Goal: Contribute content: Contribute content

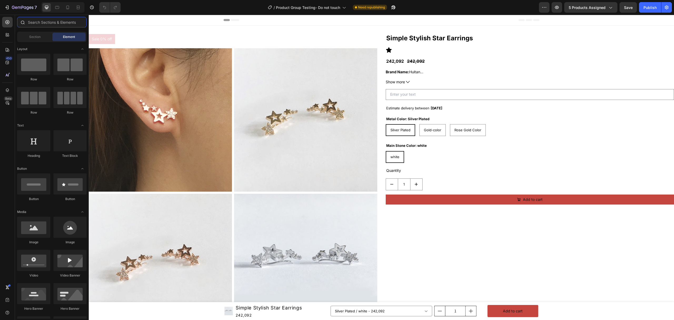
click at [47, 17] on input "text" at bounding box center [52, 22] width 70 height 11
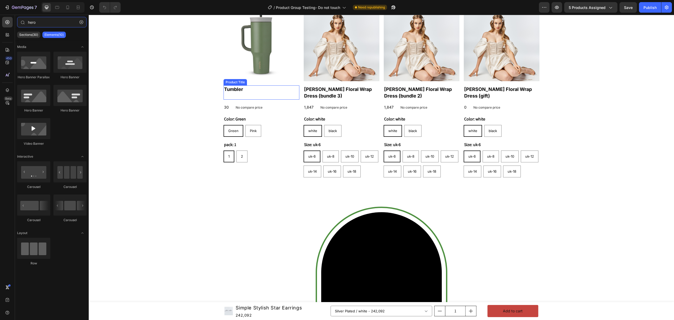
scroll to position [246, 0]
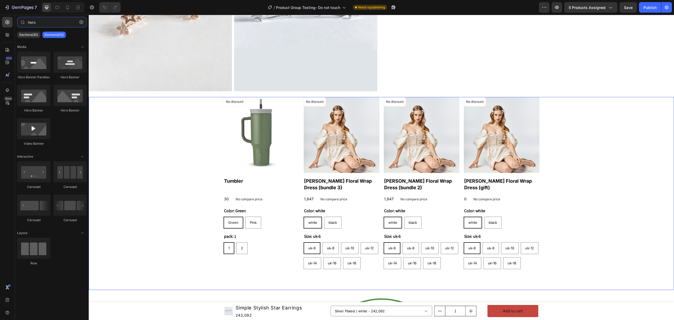
type input "hero"
click at [164, 157] on div "No discount Not be displayed when published Product Badge Product Images Tumble…" at bounding box center [382, 193] width 586 height 193
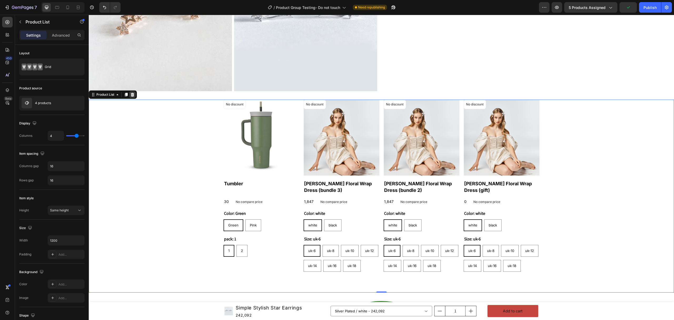
click at [133, 93] on icon at bounding box center [132, 95] width 3 height 4
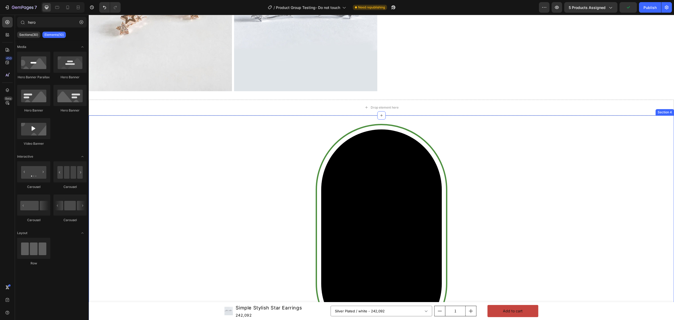
click at [150, 175] on div "Video Row" at bounding box center [382, 239] width 586 height 230
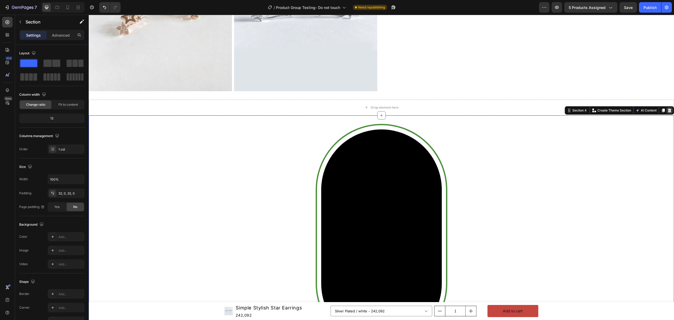
click at [668, 109] on icon at bounding box center [669, 111] width 3 height 4
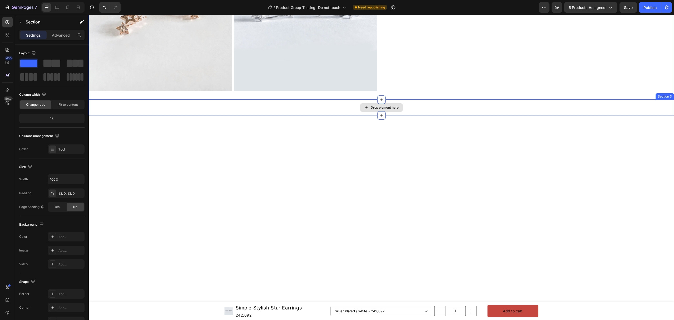
click at [593, 107] on div "Drop element here" at bounding box center [382, 108] width 586 height 16
click at [668, 92] on icon at bounding box center [670, 94] width 4 height 4
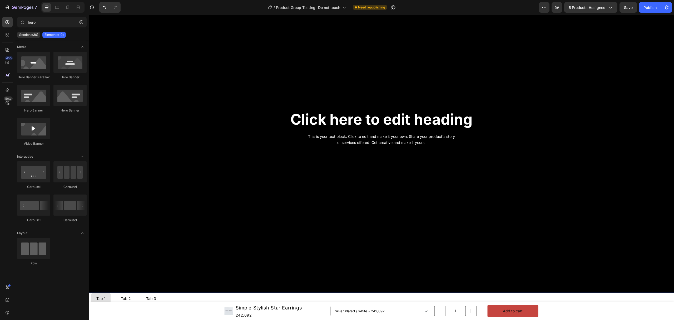
scroll to position [414, 0]
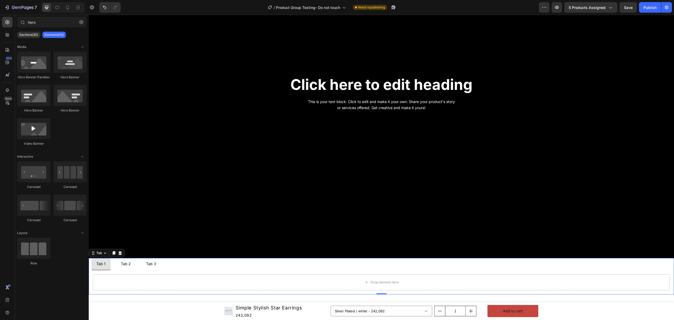
click at [241, 264] on ul "Tab 1 Tab 2 Tab 3" at bounding box center [382, 264] width 586 height 12
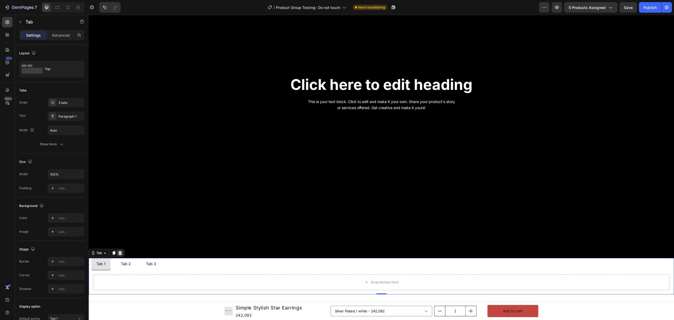
click at [121, 251] on icon at bounding box center [120, 253] width 4 height 4
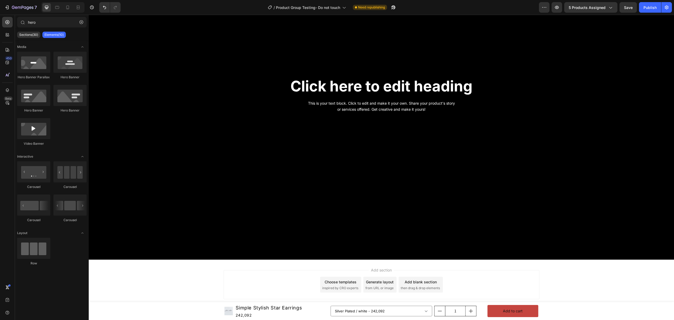
click at [163, 230] on div "Background Image" at bounding box center [382, 94] width 586 height 329
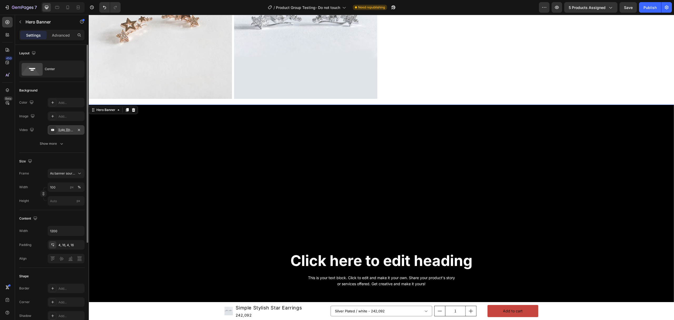
scroll to position [237, 0]
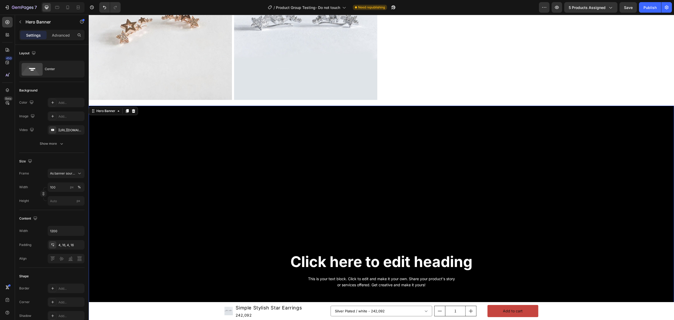
click at [110, 107] on div "Hero Banner" at bounding box center [113, 111] width 49 height 8
click at [104, 112] on div "Hero Banner" at bounding box center [105, 111] width 21 height 5
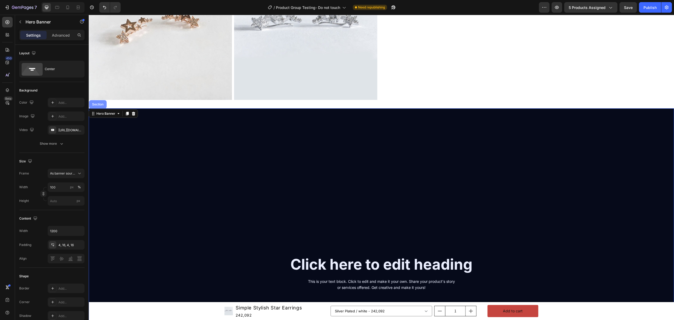
click at [103, 105] on div "Section" at bounding box center [98, 104] width 18 height 8
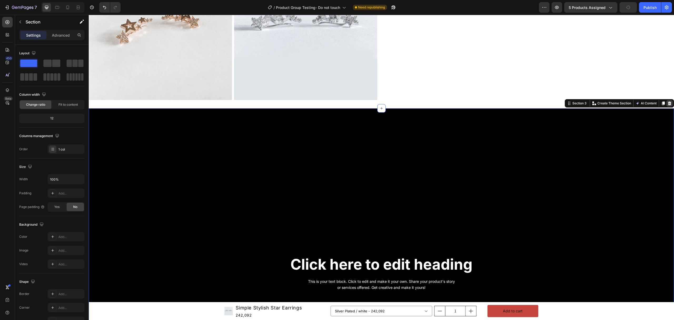
click at [668, 101] on icon at bounding box center [670, 103] width 4 height 4
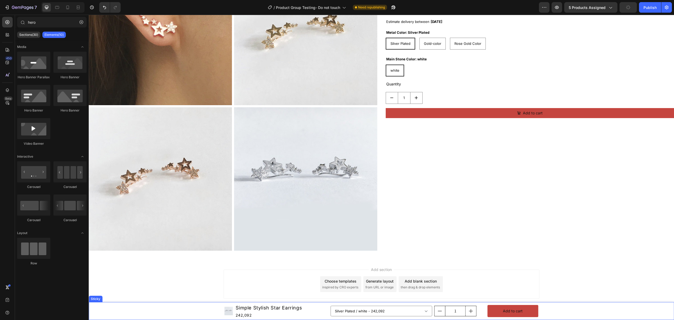
click at [152, 312] on div "Product Images Simple Stylish Star Earrings Product Title 242,092 Product Price…" at bounding box center [382, 311] width 586 height 18
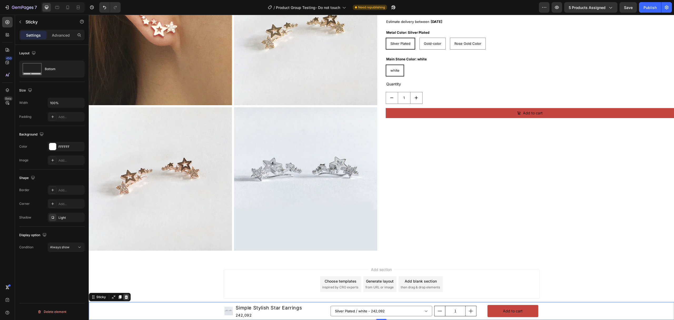
click at [127, 299] on icon at bounding box center [126, 297] width 3 height 4
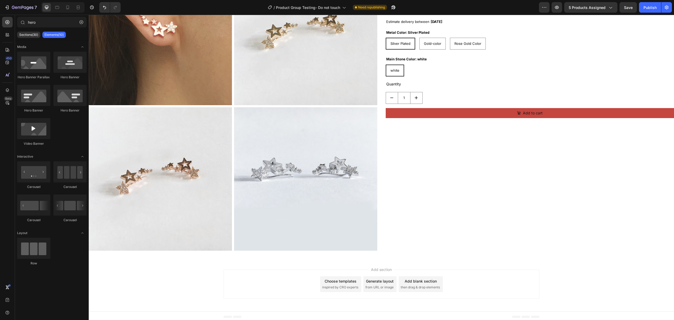
click at [126, 311] on div "Footer" at bounding box center [382, 316] width 586 height 11
click at [38, 26] on input "hero" at bounding box center [52, 22] width 70 height 11
click at [8, 64] on icon at bounding box center [7, 62] width 5 height 5
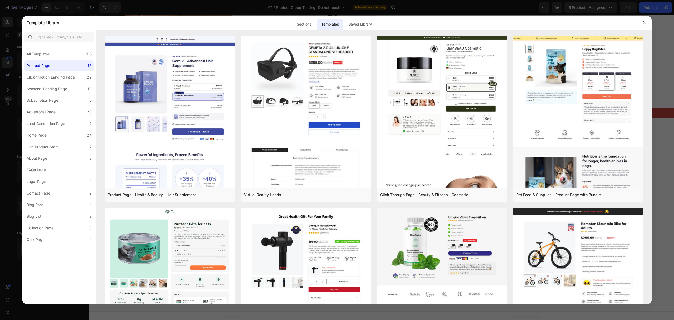
click at [303, 30] on div at bounding box center [336, 30] width 629 height 0
click at [304, 29] on div "Sections" at bounding box center [304, 23] width 24 height 14
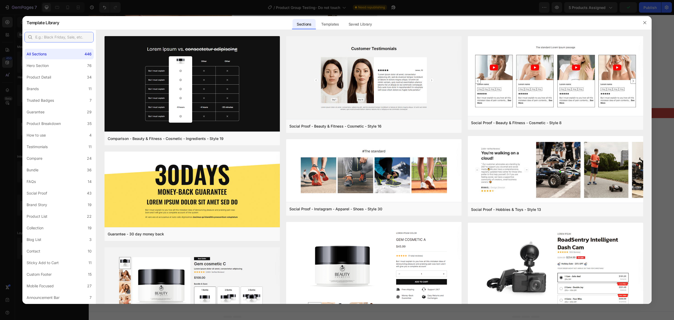
click at [72, 37] on input "text" at bounding box center [58, 37] width 69 height 11
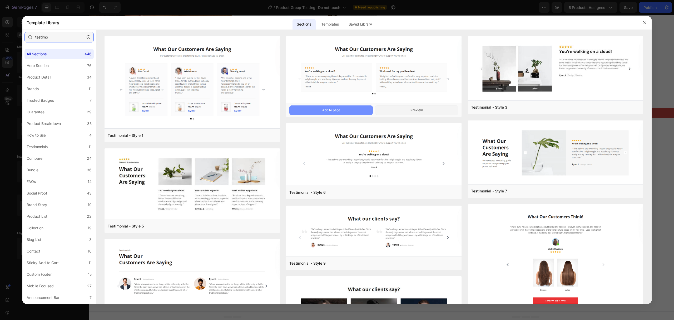
type input "testimo"
click at [333, 113] on button "Add to page" at bounding box center [332, 109] width 84 height 9
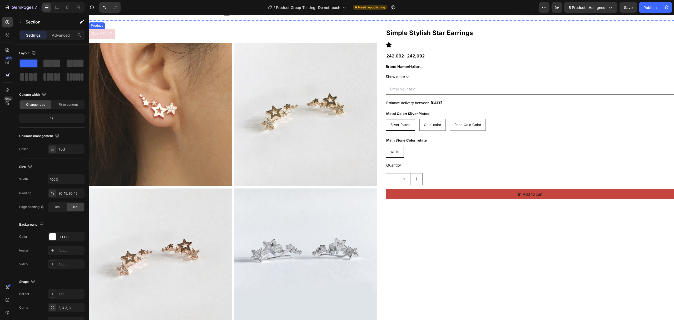
scroll to position [0, 0]
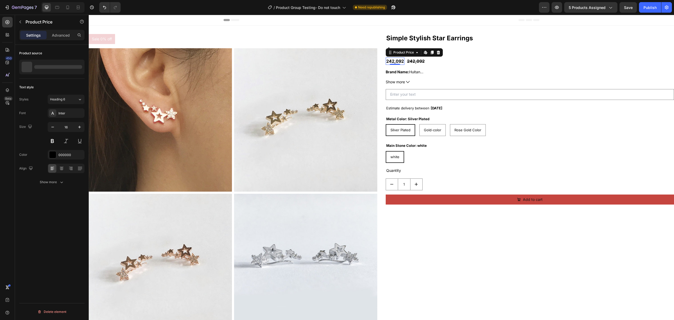
click at [398, 51] on div "Product Price Edit content in Shopify" at bounding box center [414, 52] width 57 height 8
click at [396, 47] on div "Icon" at bounding box center [530, 50] width 289 height 6
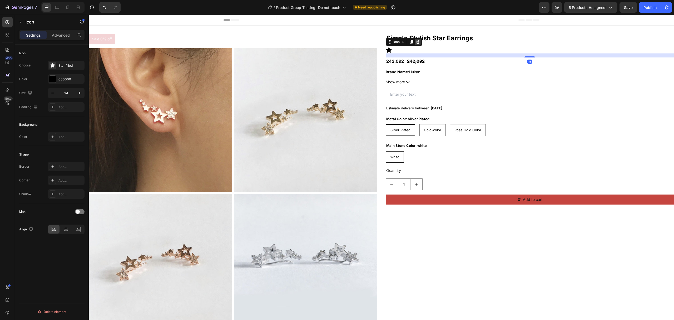
click at [416, 40] on icon at bounding box center [418, 42] width 4 height 4
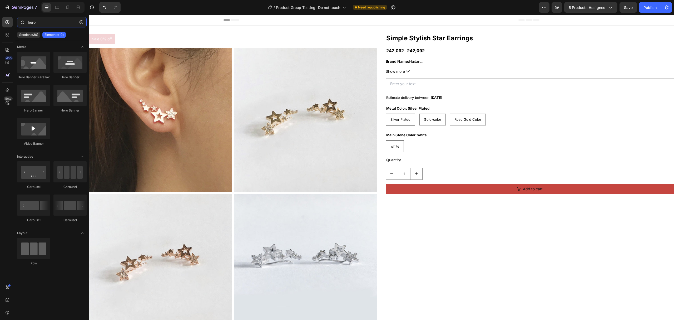
click at [56, 24] on input "hero" at bounding box center [52, 22] width 70 height 11
drag, startPoint x: 161, startPoint y: 81, endPoint x: 405, endPoint y: 46, distance: 246.8
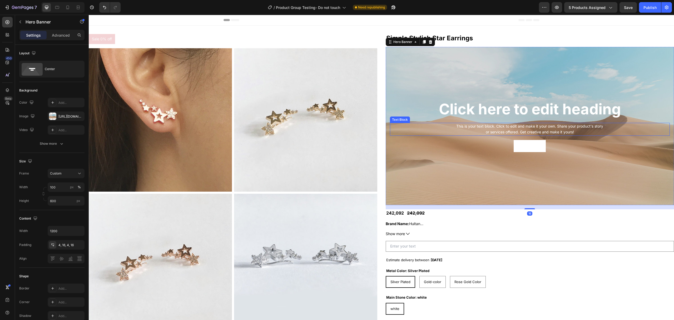
click at [516, 123] on div "This is your text block. Click to edit and make it your own. Share your product…" at bounding box center [530, 129] width 280 height 13
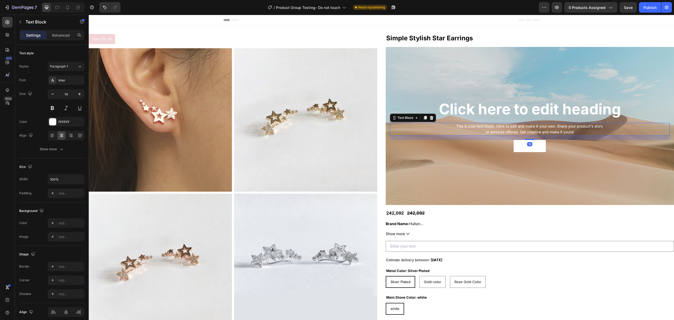
click at [429, 117] on div at bounding box center [432, 118] width 6 height 6
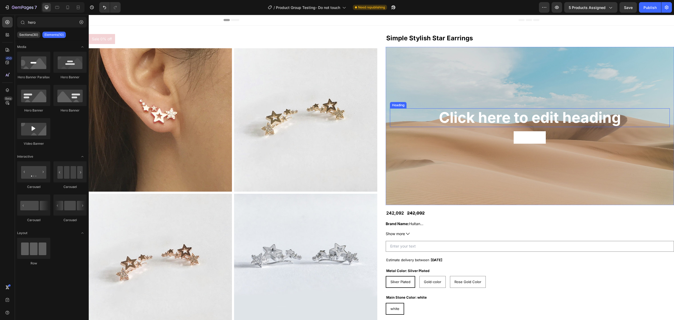
click at [447, 116] on h2 "Click here to edit heading" at bounding box center [530, 117] width 280 height 19
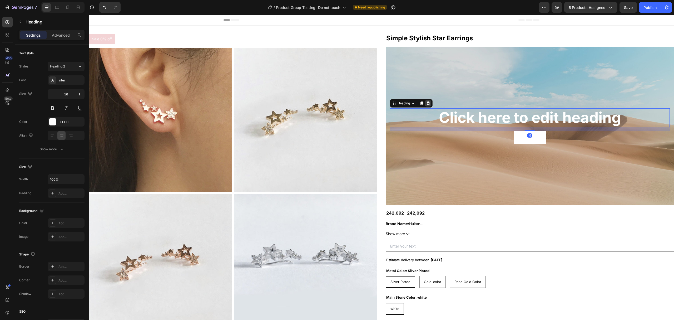
drag, startPoint x: 425, startPoint y: 102, endPoint x: 428, endPoint y: 106, distance: 4.9
click at [426, 103] on icon at bounding box center [428, 103] width 4 height 4
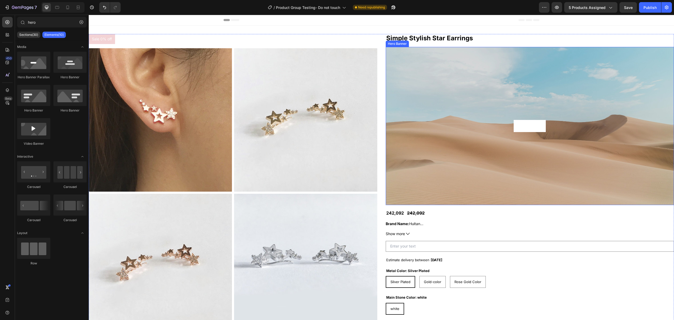
click at [446, 119] on div "Get started Button" at bounding box center [530, 126] width 289 height 14
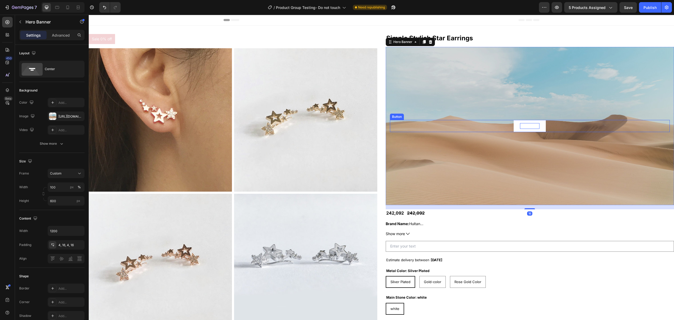
click at [523, 127] on div "Get started" at bounding box center [529, 126] width 19 height 6
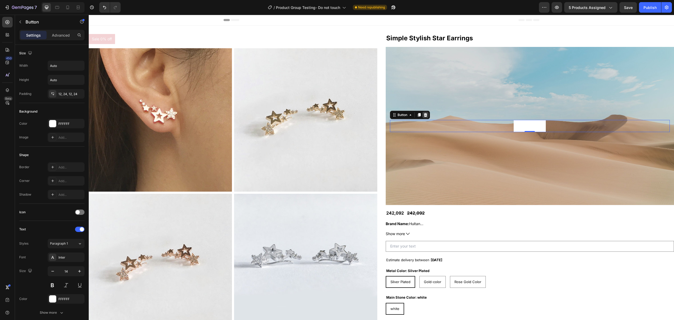
click at [424, 116] on icon at bounding box center [426, 115] width 4 height 4
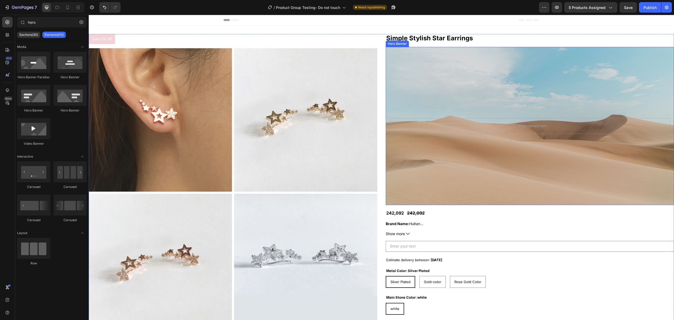
drag, startPoint x: 427, startPoint y: 101, endPoint x: 413, endPoint y: 67, distance: 37.3
click at [427, 101] on div "Background Image" at bounding box center [530, 126] width 289 height 158
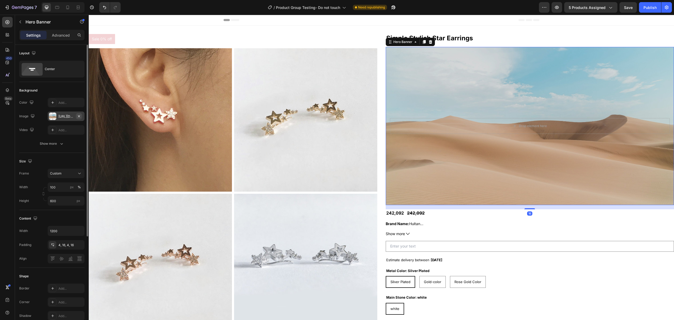
click at [80, 116] on icon "button" at bounding box center [79, 116] width 4 height 4
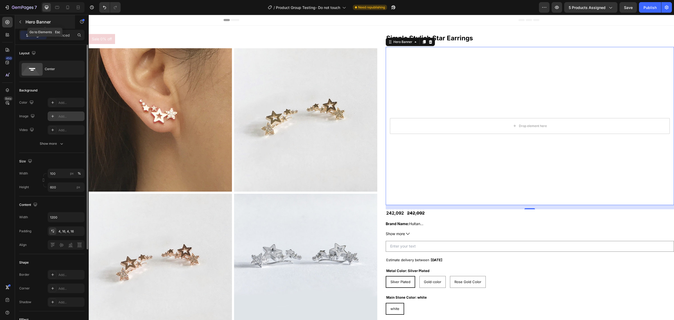
click at [24, 23] on div "Hero Banner" at bounding box center [45, 22] width 60 height 14
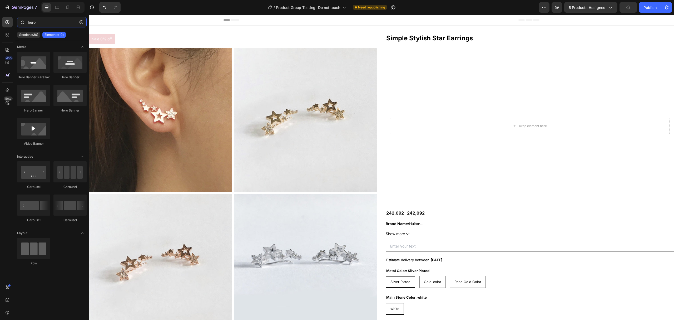
click at [35, 24] on input "hero" at bounding box center [52, 22] width 70 height 11
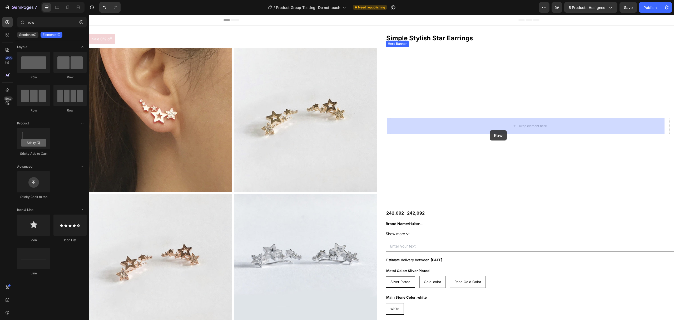
drag, startPoint x: 158, startPoint y: 71, endPoint x: 490, endPoint y: 130, distance: 337.3
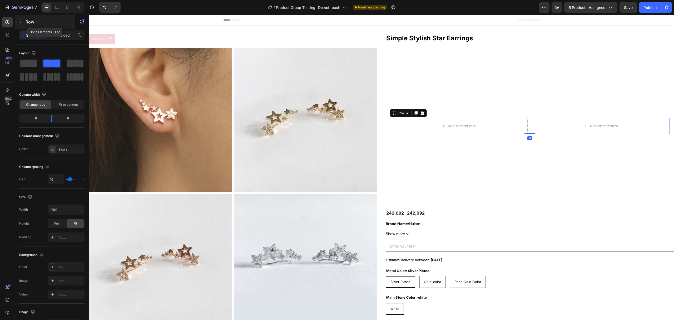
click at [46, 28] on div "Row" at bounding box center [45, 22] width 60 height 14
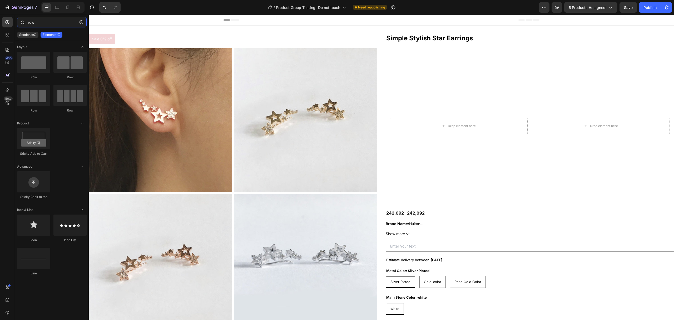
click at [49, 26] on input "row" at bounding box center [52, 22] width 70 height 11
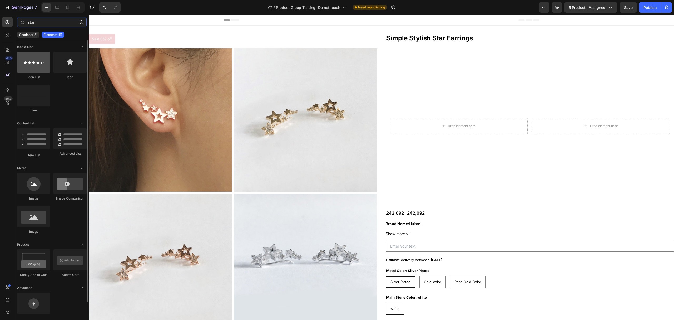
type input "star"
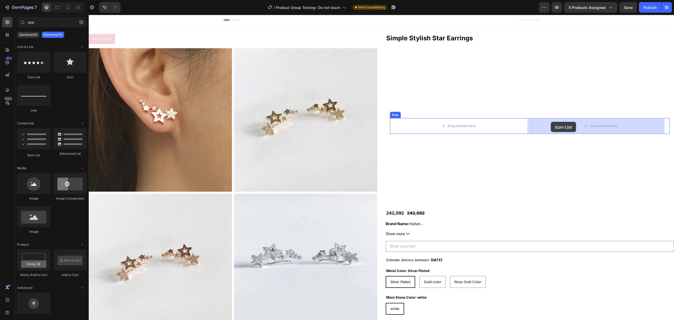
drag, startPoint x: 126, startPoint y: 80, endPoint x: 551, endPoint y: 122, distance: 427.2
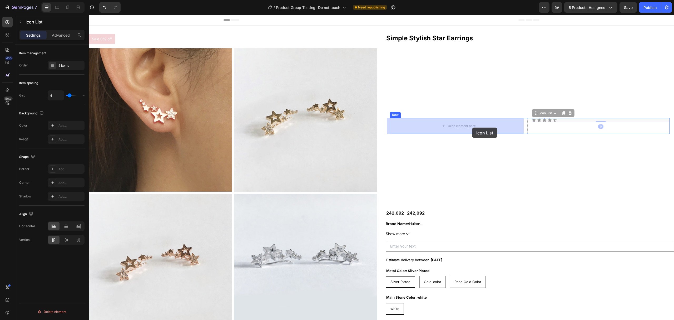
drag, startPoint x: 546, startPoint y: 114, endPoint x: 472, endPoint y: 128, distance: 75.0
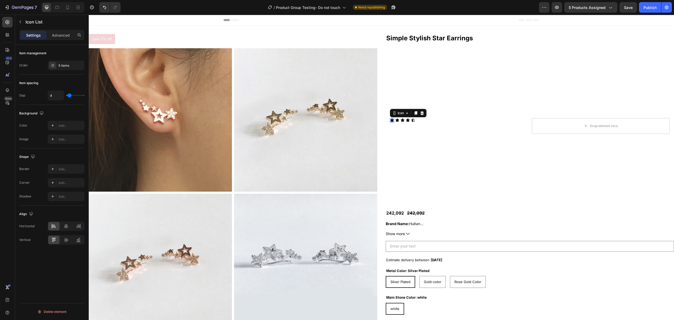
click at [390, 120] on div "Icon 0" at bounding box center [392, 120] width 4 height 4
click at [54, 77] on div at bounding box center [52, 79] width 7 height 7
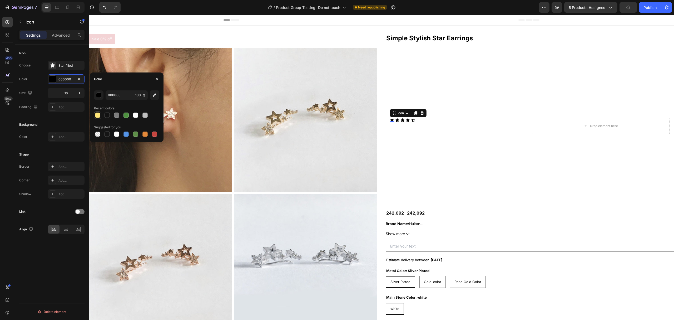
click at [100, 116] on div at bounding box center [97, 114] width 5 height 5
type input "FCE477"
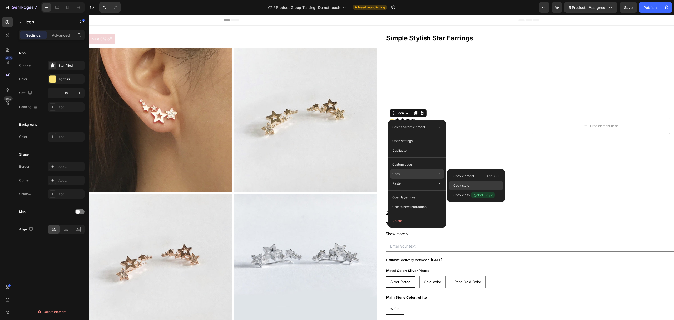
click at [470, 181] on div "Copy style" at bounding box center [476, 185] width 54 height 9
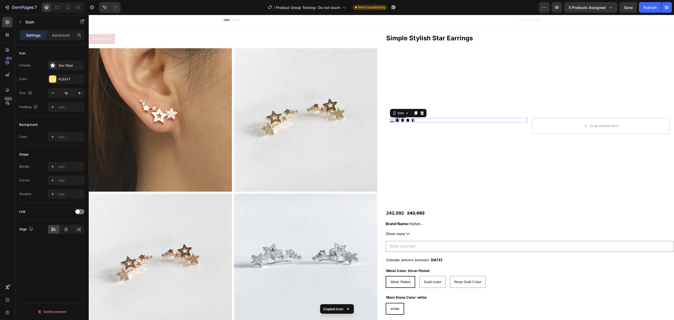
click at [396, 122] on div "Icon" at bounding box center [397, 120] width 4 height 4
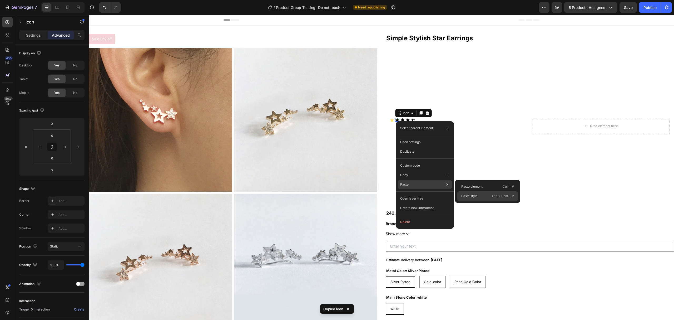
click at [475, 194] on p "Paste style" at bounding box center [470, 196] width 16 height 5
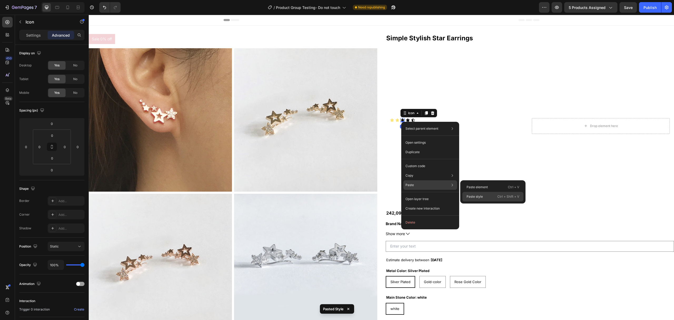
click at [478, 198] on p "Paste style" at bounding box center [475, 196] width 16 height 5
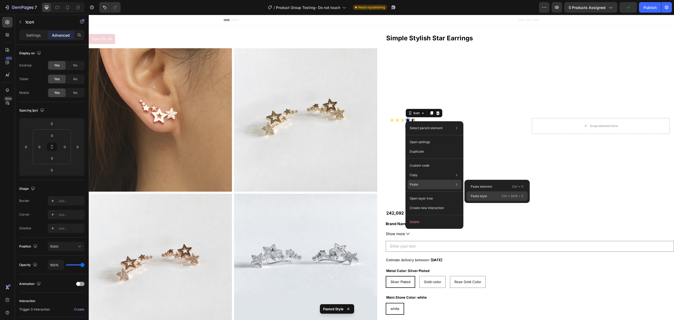
click at [492, 195] on div "Paste style Ctrl + Shift + V" at bounding box center [497, 195] width 61 height 9
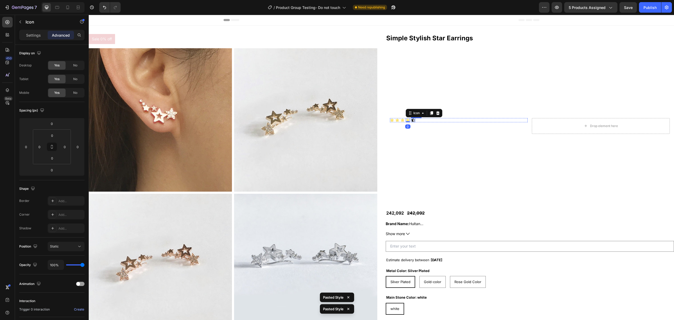
click at [411, 119] on icon at bounding box center [413, 119] width 4 height 3
drag, startPoint x: 411, startPoint y: 119, endPoint x: 513, endPoint y: 195, distance: 127.0
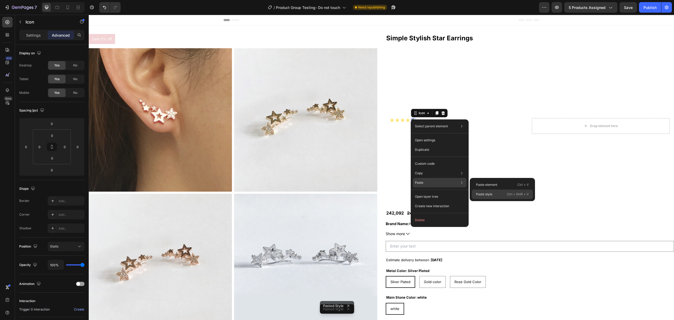
click at [485, 193] on p "Paste style" at bounding box center [484, 194] width 16 height 5
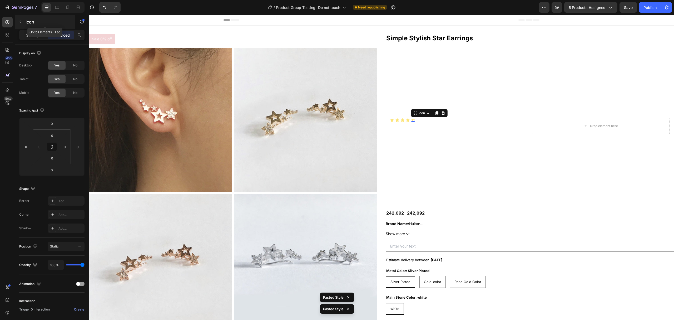
click at [57, 25] on div "Icon" at bounding box center [45, 22] width 60 height 14
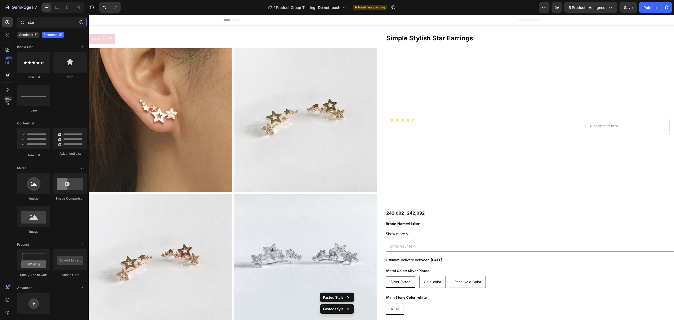
click at [57, 25] on input "star" at bounding box center [52, 22] width 70 height 11
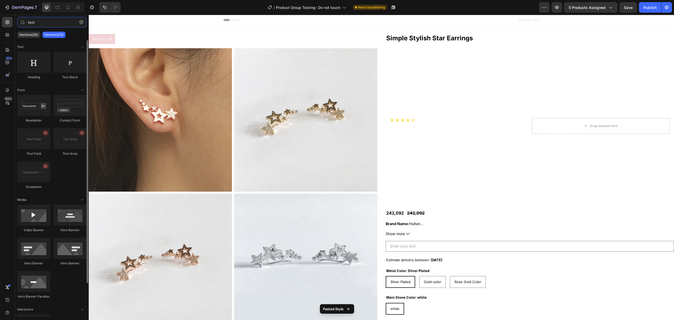
type input "text"
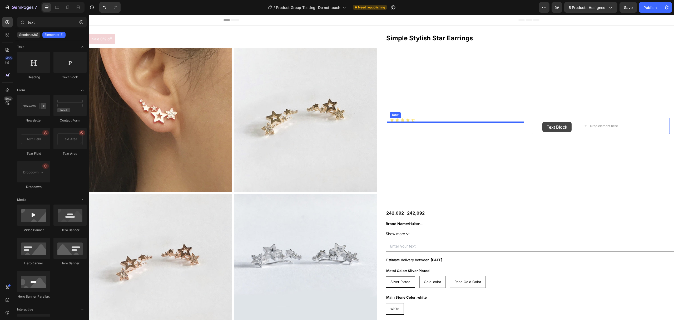
drag, startPoint x: 167, startPoint y: 88, endPoint x: 500, endPoint y: 129, distance: 335.2
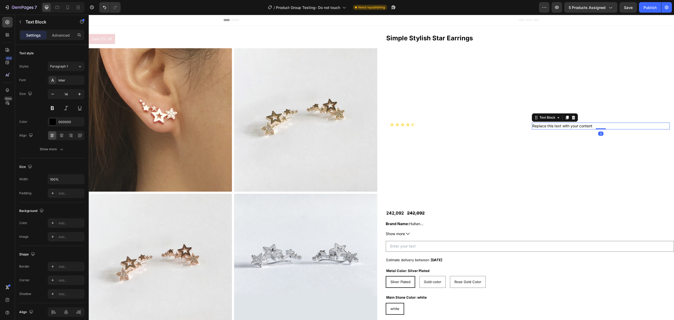
click at [555, 127] on div "Replace this text with your content" at bounding box center [601, 125] width 138 height 7
click at [555, 127] on p "Replace this text with your content" at bounding box center [601, 126] width 137 height 6
click at [505, 124] on div "Icon Icon Icon Icon Icon" at bounding box center [459, 124] width 138 height 4
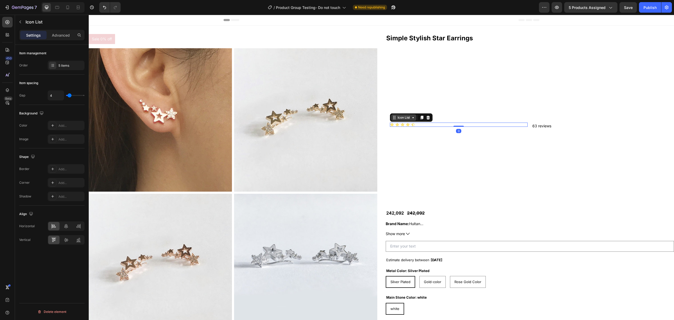
click at [406, 120] on div "Icon List" at bounding box center [403, 117] width 25 height 6
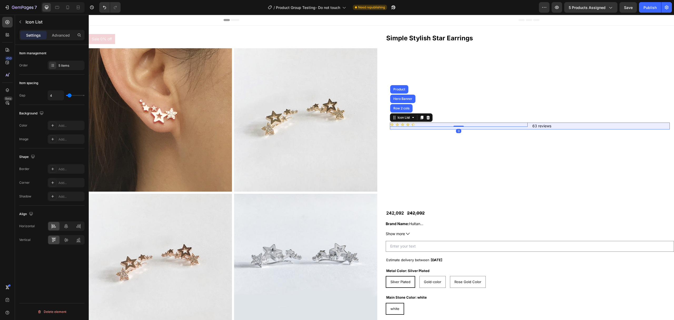
drag, startPoint x: 398, startPoint y: 109, endPoint x: 308, endPoint y: 131, distance: 93.1
click at [398, 108] on div "Row 2 cols" at bounding box center [402, 108] width 18 height 3
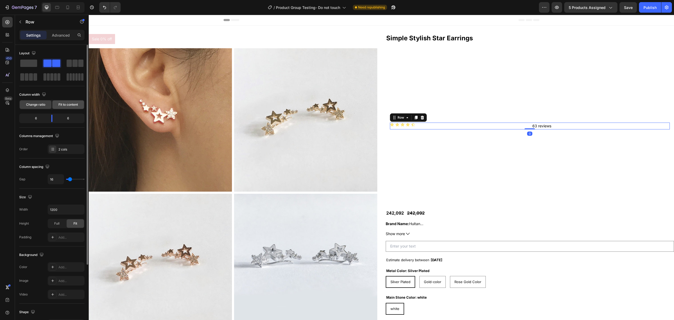
click at [63, 107] on span "Fit to content" at bounding box center [67, 104] width 19 height 5
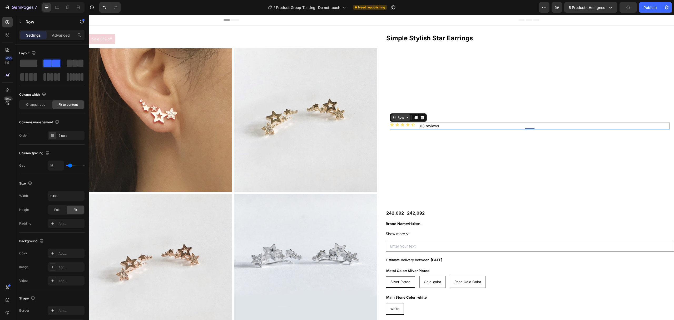
click at [405, 115] on icon at bounding box center [407, 117] width 4 height 4
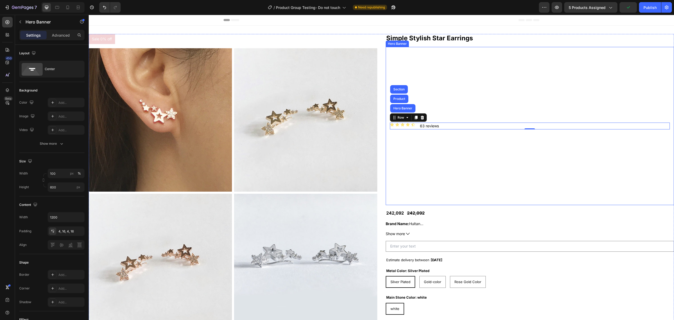
click at [417, 93] on div "Background Image" at bounding box center [530, 126] width 289 height 158
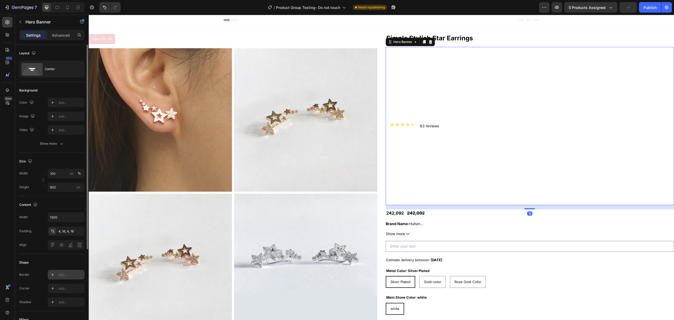
scroll to position [121, 0]
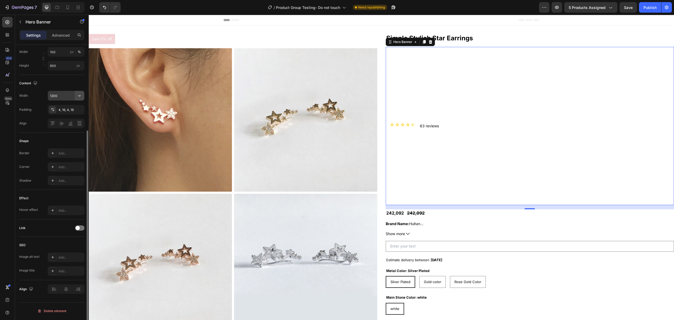
click at [77, 97] on icon "button" at bounding box center [79, 95] width 5 height 5
click at [58, 112] on div "Full 100%" at bounding box center [60, 110] width 43 height 10
type input "100%"
click at [59, 33] on p "Advanced" at bounding box center [61, 35] width 18 height 6
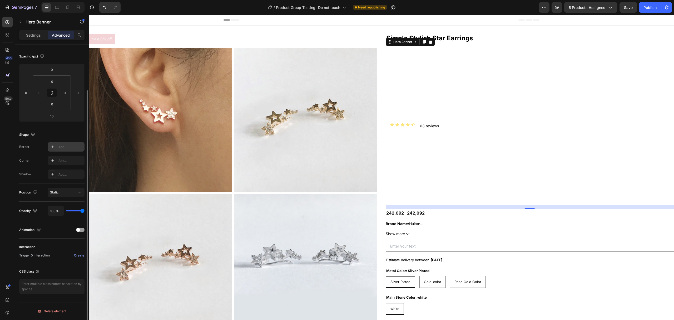
scroll to position [0, 0]
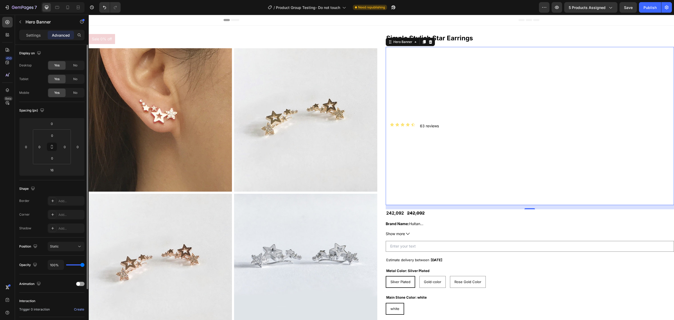
click at [427, 99] on div "Background Image" at bounding box center [530, 126] width 289 height 158
click at [33, 33] on p "Settings" at bounding box center [33, 35] width 15 height 6
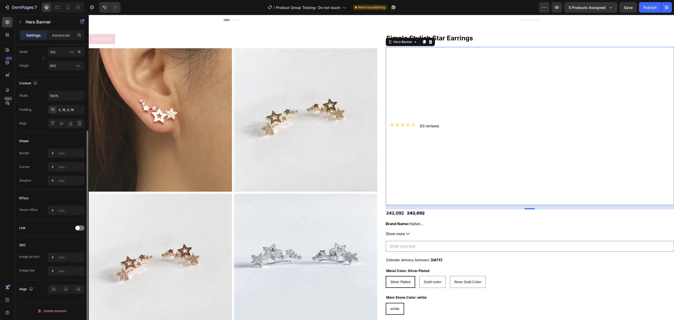
scroll to position [16, 0]
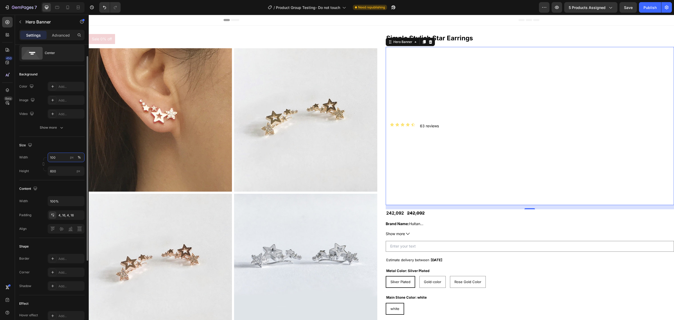
click at [57, 158] on input "100" at bounding box center [66, 157] width 37 height 9
click at [63, 178] on p "Default 1200px" at bounding box center [65, 179] width 31 height 5
type input "1200"
click at [58, 169] on input "600" at bounding box center [66, 170] width 37 height 9
click at [64, 183] on span "Fit content" at bounding box center [58, 184] width 16 height 5
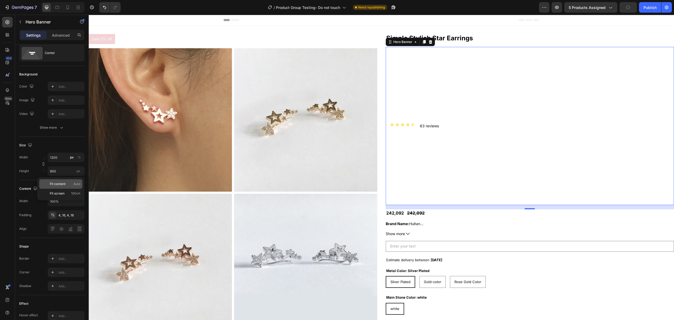
type input "Auto"
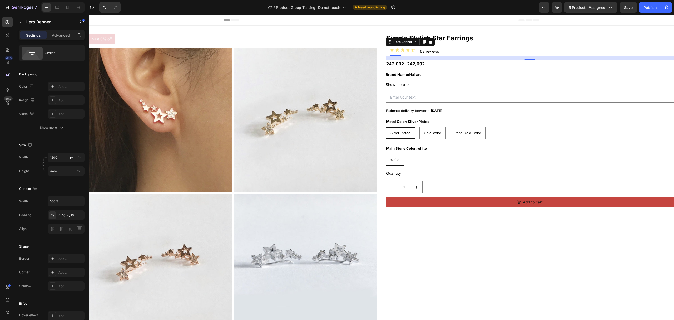
click at [457, 51] on div "Icon Icon Icon Icon Icon Icon List 63 reviews Text Block Row" at bounding box center [530, 51] width 280 height 7
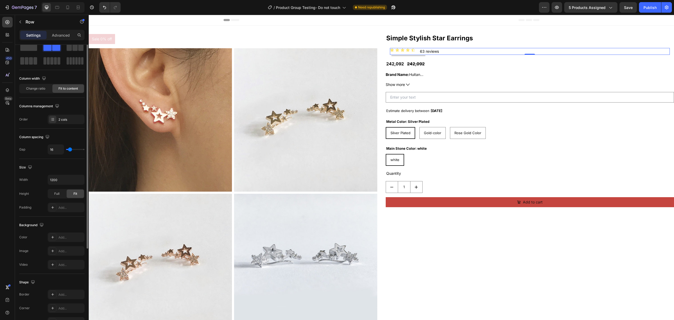
scroll to position [0, 0]
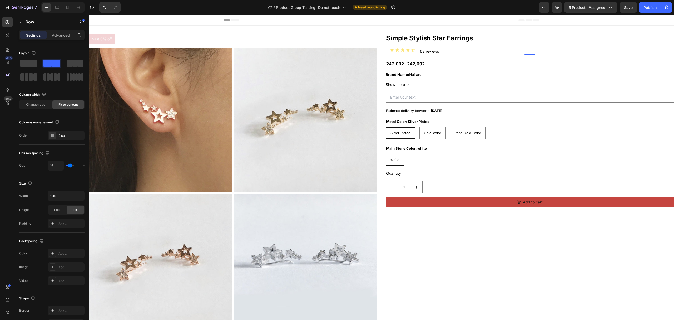
click at [402, 53] on div "Icon Icon Icon Icon Icon Icon List" at bounding box center [402, 51] width 25 height 7
drag, startPoint x: 443, startPoint y: 79, endPoint x: 447, endPoint y: 73, distance: 7.0
click at [444, 79] on div "Brand Name: Huitan Metals Type: Copper Alloy Origin: [GEOGRAPHIC_DATA](Origin) …" at bounding box center [530, 80] width 289 height 16
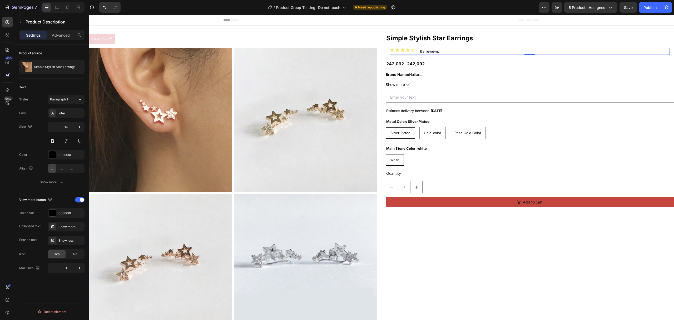
click at [453, 51] on div "Icon Icon Icon Icon Icon Icon List 63 reviews Text Block Row 0" at bounding box center [530, 51] width 280 height 7
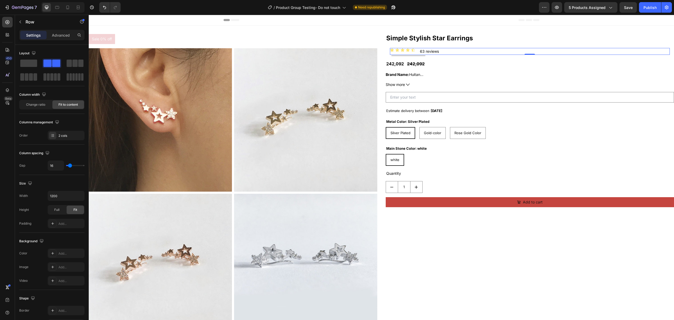
click at [413, 52] on div "Icon Icon Icon Icon Icon Icon List 63 reviews Text Block Row 0" at bounding box center [530, 51] width 280 height 7
click at [455, 73] on div "Brand Name: Huitan Metals Type: Copper Alloy Origin: [GEOGRAPHIC_DATA](Origin) …" at bounding box center [530, 75] width 289 height 6
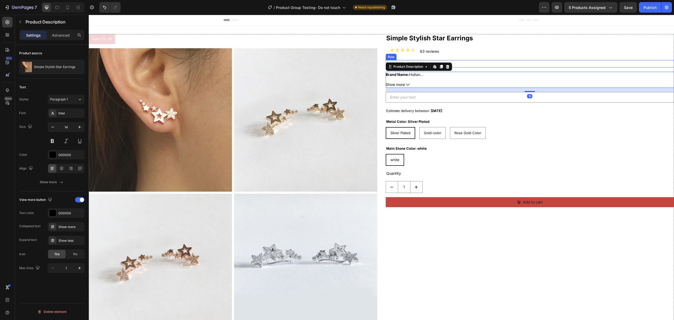
click at [450, 53] on div "Icon Icon Icon Icon Icon Icon List 63 reviews Text Block Row" at bounding box center [530, 51] width 280 height 7
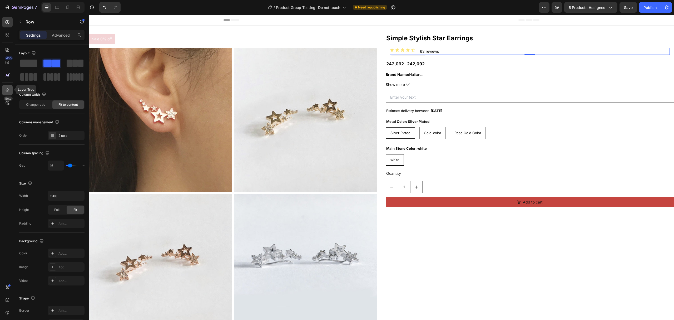
click at [8, 89] on icon at bounding box center [7, 89] width 5 height 5
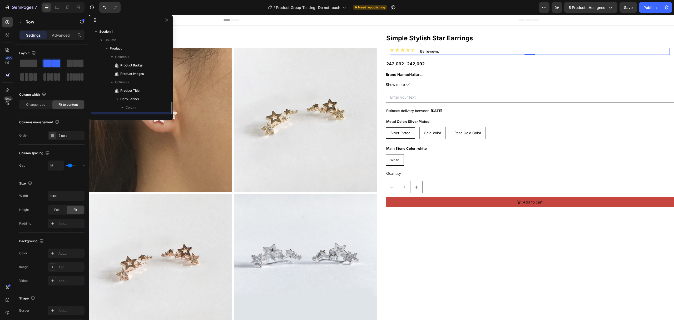
scroll to position [49, 0]
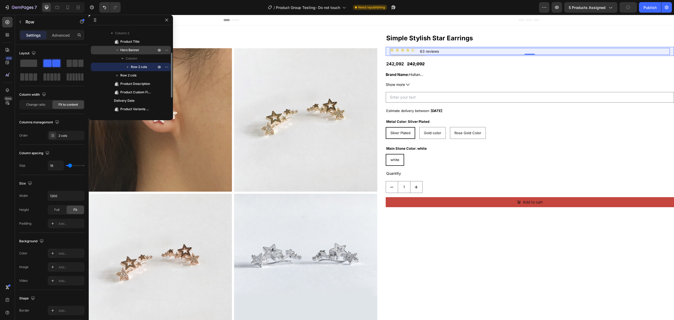
click at [128, 51] on span "Hero Banner" at bounding box center [129, 49] width 19 height 5
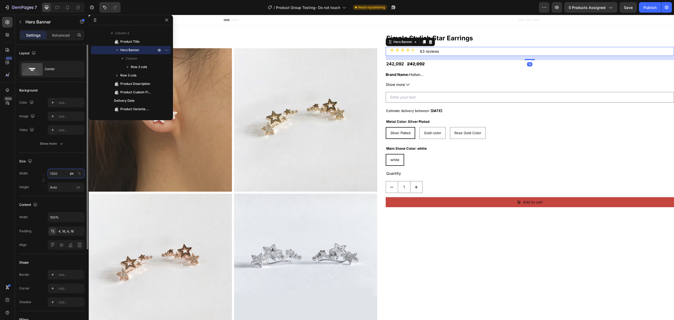
click at [60, 176] on input "1200" at bounding box center [66, 173] width 37 height 9
type input "u"
type input "·"
type input "â"
type input "Auto"
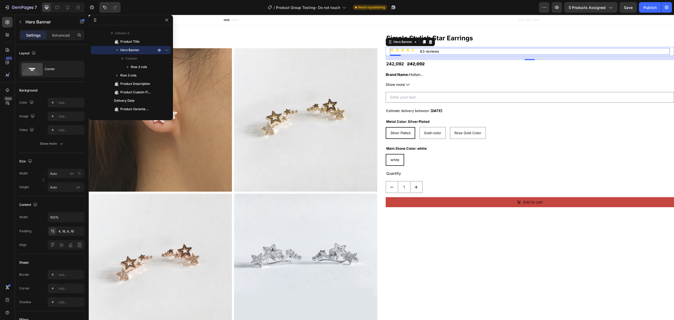
click at [453, 52] on div "Icon Icon Icon Icon Icon Icon List 63 reviews Text Block Row" at bounding box center [530, 51] width 280 height 7
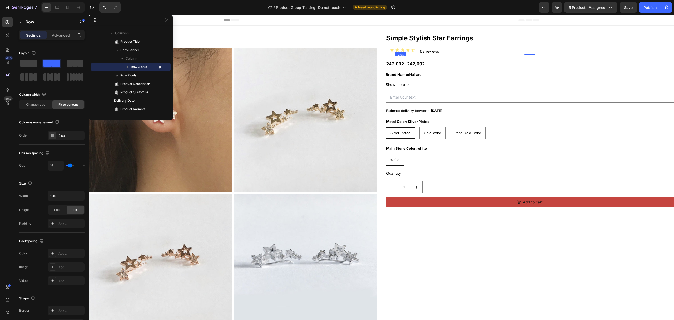
click at [395, 52] on div "Icon" at bounding box center [397, 50] width 4 height 4
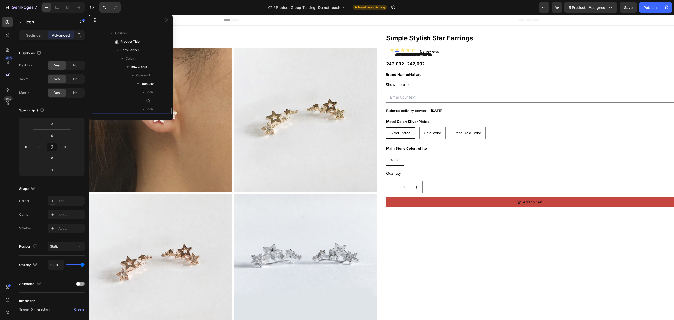
scroll to position [100, 0]
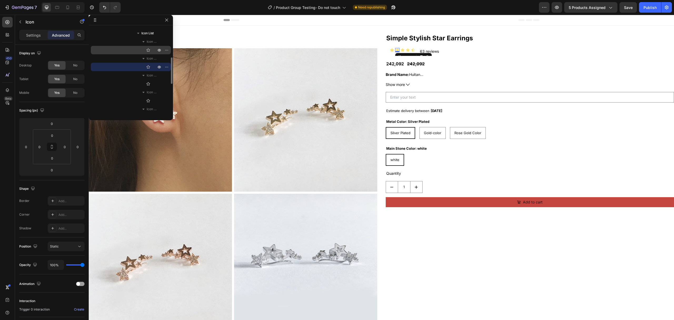
click at [28, 35] on p "Settings" at bounding box center [33, 35] width 15 height 6
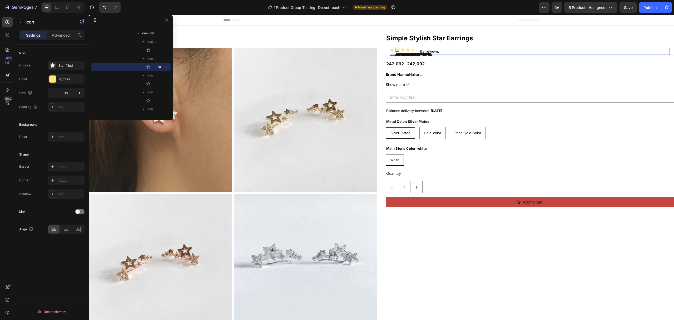
click at [438, 50] on div "Icon Icon 0 Icon Icon Icon Icon List 63 reviews Text [GEOGRAPHIC_DATA]" at bounding box center [530, 51] width 280 height 7
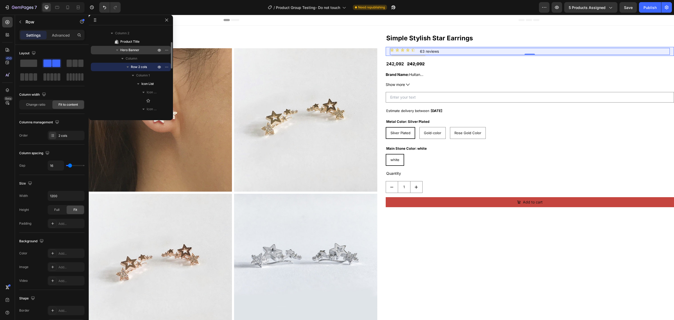
click at [131, 49] on span "Hero Banner" at bounding box center [129, 49] width 19 height 5
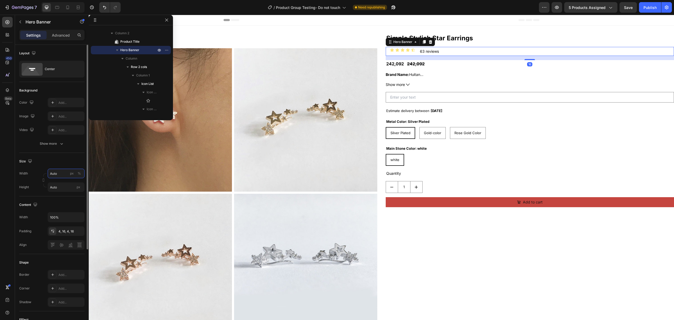
click at [61, 172] on input "Auto" at bounding box center [66, 173] width 37 height 9
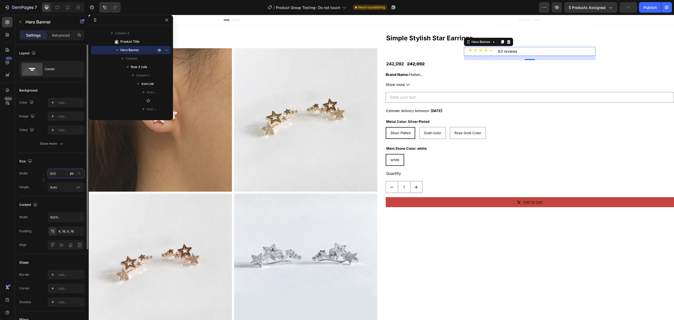
scroll to position [121, 0]
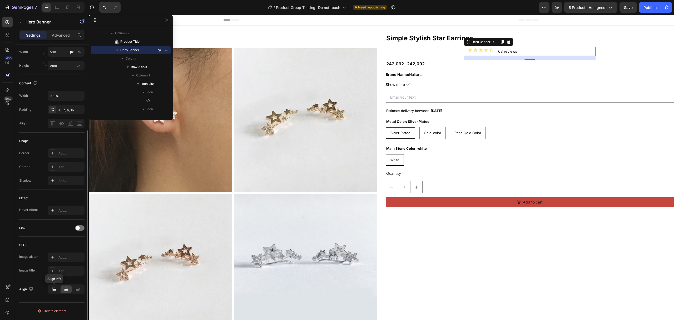
click at [54, 289] on icon at bounding box center [54, 288] width 6 height 5
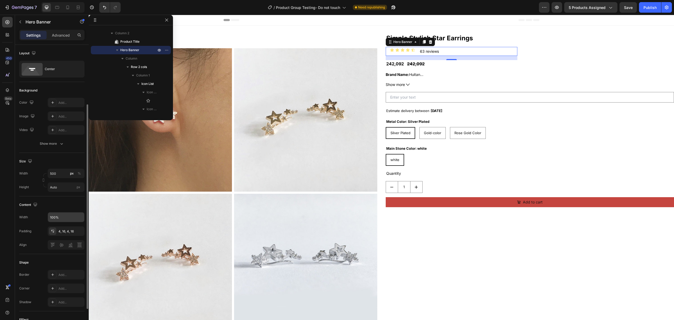
scroll to position [35, 0]
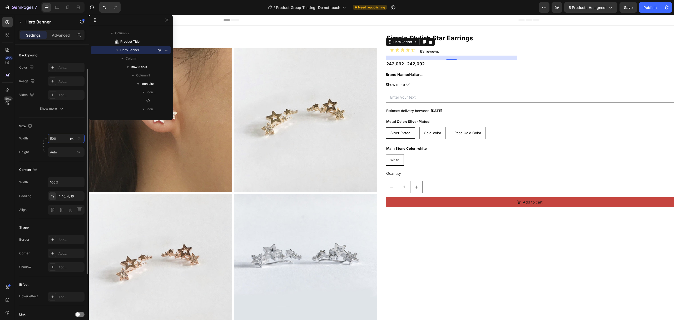
click at [64, 135] on input "500" at bounding box center [66, 138] width 37 height 9
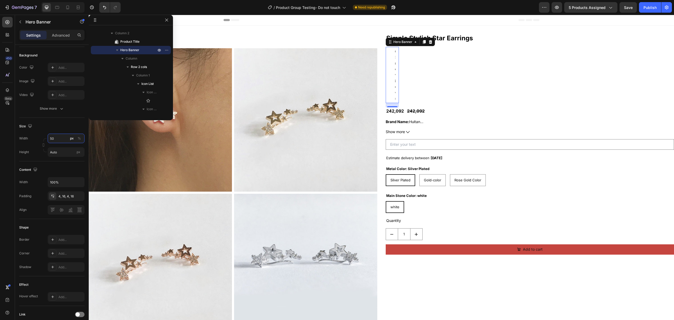
type input "50"
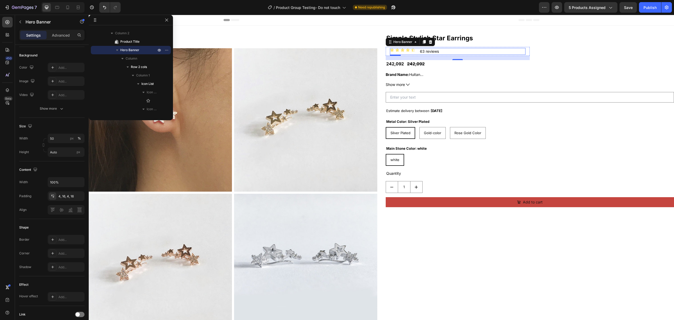
click at [478, 52] on div "Icon Icon Icon Icon Icon Icon List 63 reviews Text Block Row" at bounding box center [458, 51] width 136 height 7
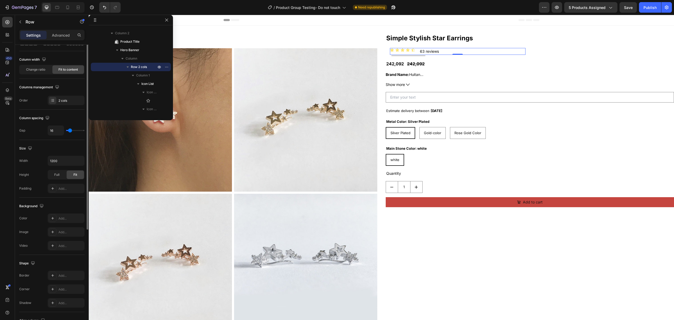
scroll to position [0, 0]
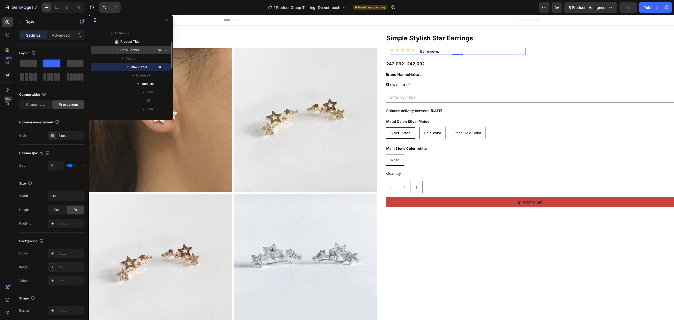
click at [128, 47] on span "Hero Banner" at bounding box center [129, 49] width 19 height 5
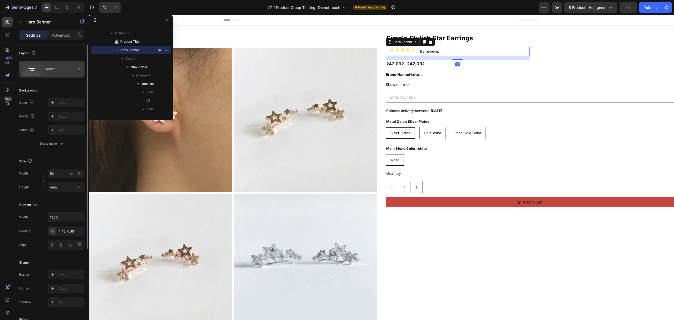
click at [55, 73] on div "Center" at bounding box center [61, 69] width 32 height 12
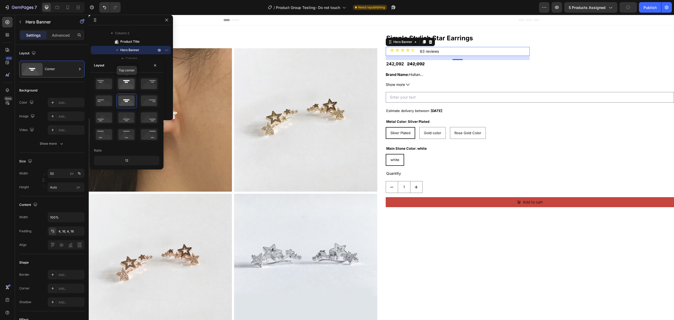
click at [124, 87] on icon at bounding box center [126, 84] width 19 height 14
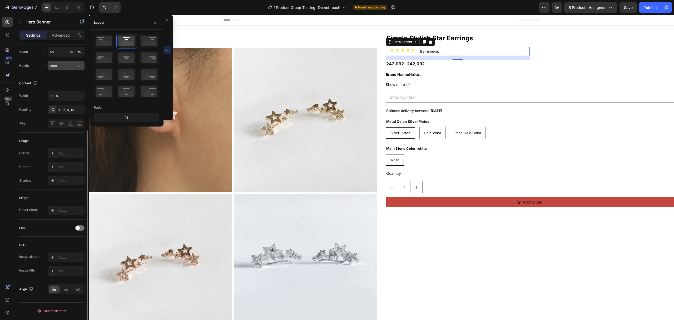
scroll to position [16, 0]
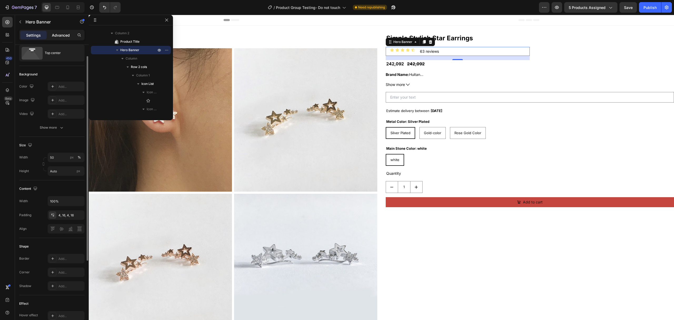
click at [65, 35] on p "Advanced" at bounding box center [61, 35] width 18 height 6
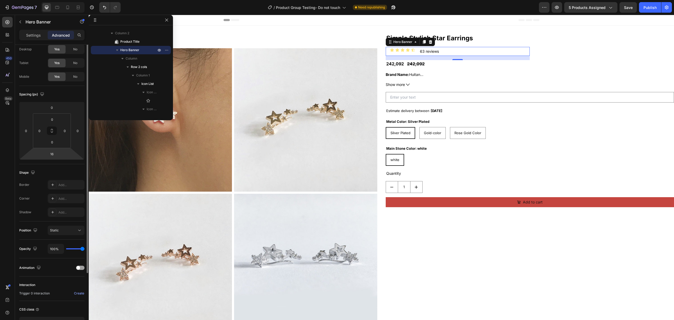
scroll to position [0, 0]
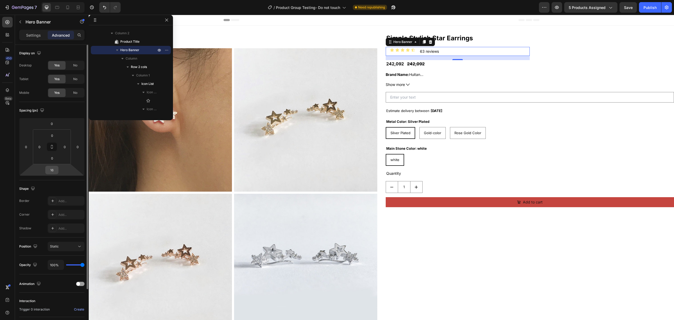
click at [57, 168] on div "16" at bounding box center [51, 170] width 13 height 8
click at [53, 171] on input "16" at bounding box center [52, 170] width 11 height 8
type input "0"
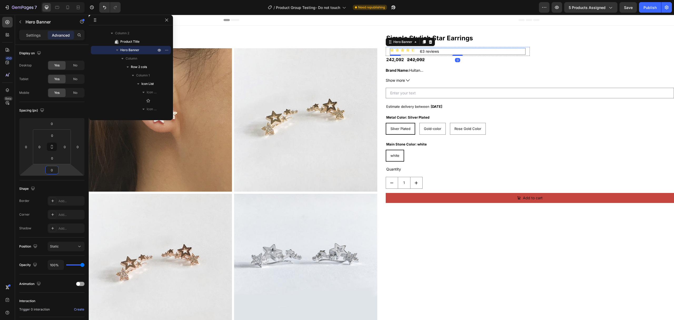
click at [481, 48] on div "Icon Icon Icon Icon Icon Icon List 63 reviews Text Block Row" at bounding box center [458, 51] width 136 height 7
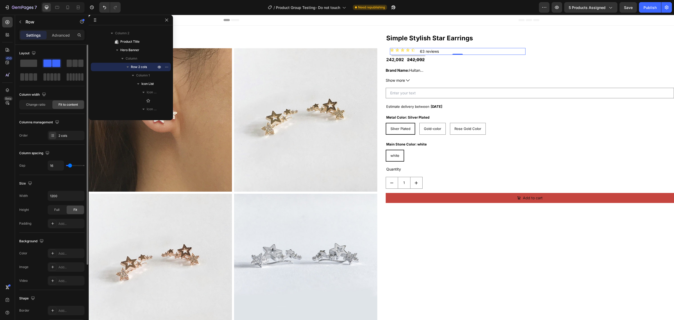
scroll to position [92, 0]
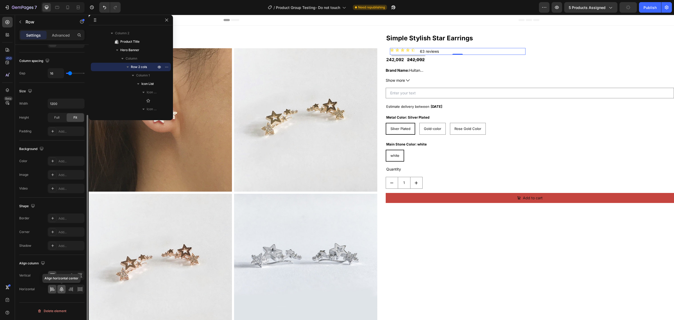
click at [62, 288] on icon at bounding box center [61, 288] width 5 height 5
click at [53, 286] on div at bounding box center [52, 289] width 8 height 8
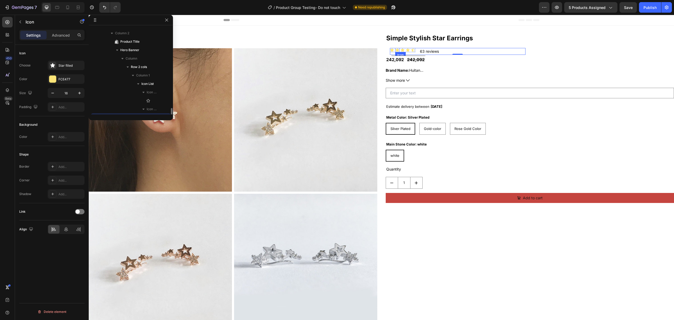
click at [395, 51] on div "Icon" at bounding box center [397, 50] width 4 height 4
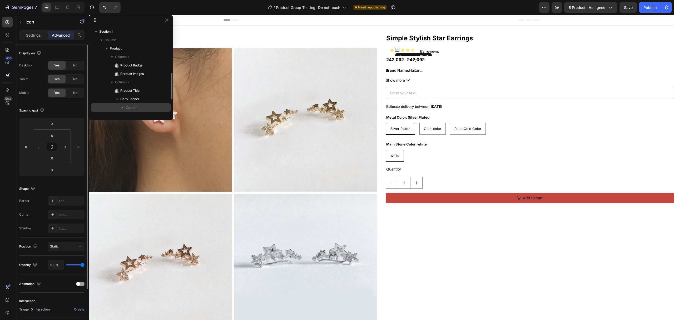
scroll to position [35, 0]
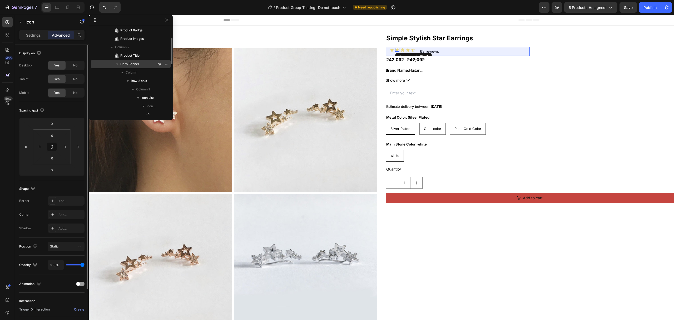
click at [127, 61] on span "Hero Banner" at bounding box center [129, 63] width 19 height 5
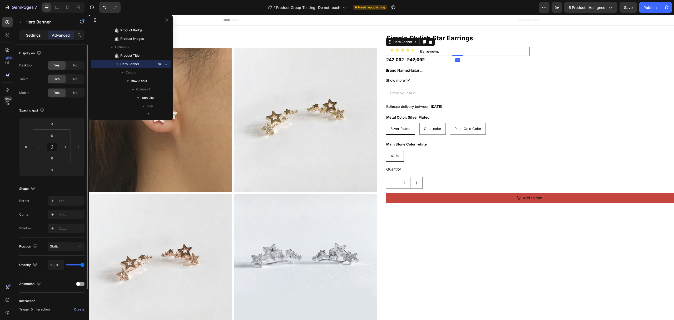
click at [32, 36] on p "Settings" at bounding box center [33, 35] width 15 height 6
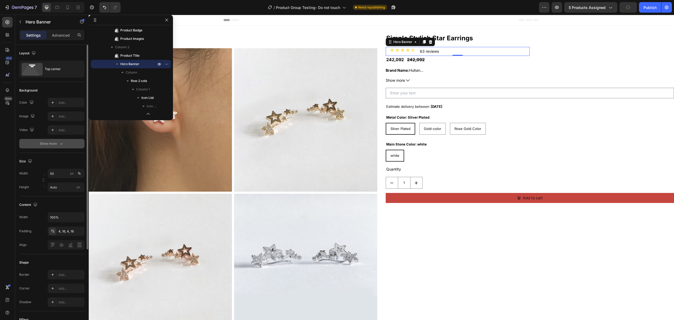
click at [49, 147] on button "Show more" at bounding box center [51, 143] width 65 height 9
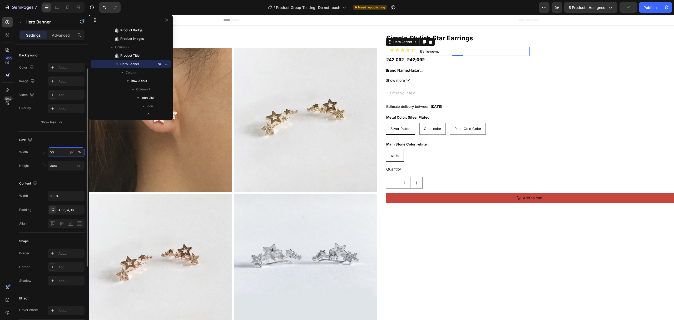
click at [55, 148] on input "50" at bounding box center [66, 151] width 37 height 9
click at [66, 170] on div "Default 1200px" at bounding box center [60, 174] width 43 height 9
click at [55, 154] on input "1200" at bounding box center [66, 151] width 37 height 9
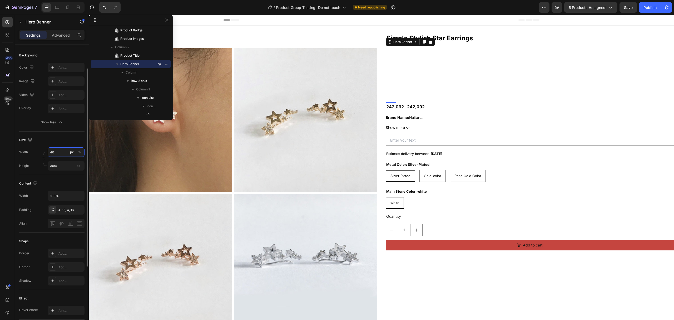
type input "4"
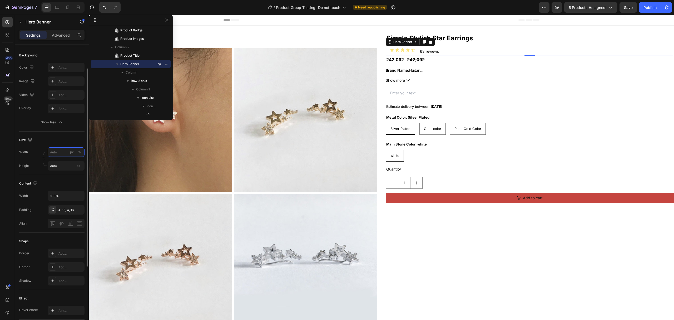
type input "3"
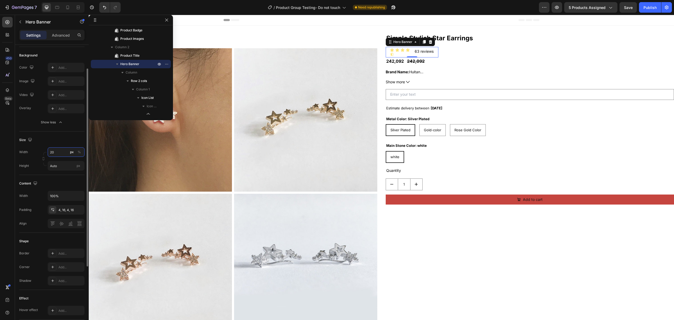
type input "2"
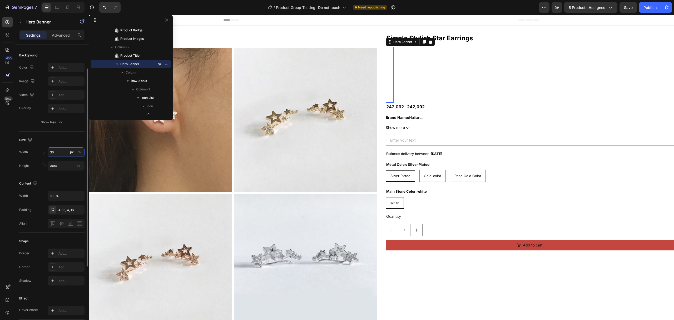
type input "300"
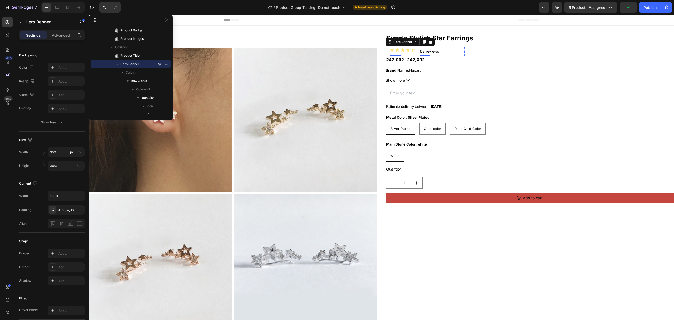
click at [449, 51] on div "Icon Icon Icon Icon Icon Icon List 63 reviews Text Block Row" at bounding box center [425, 51] width 71 height 7
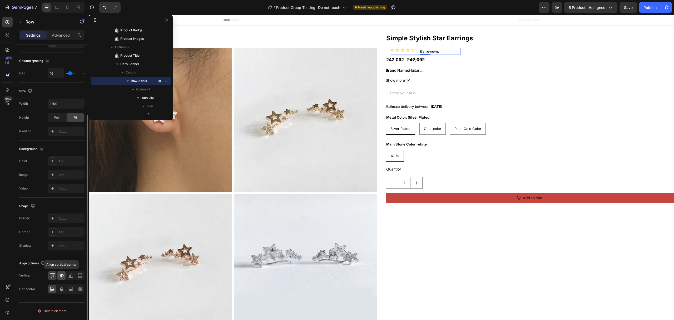
scroll to position [0, 0]
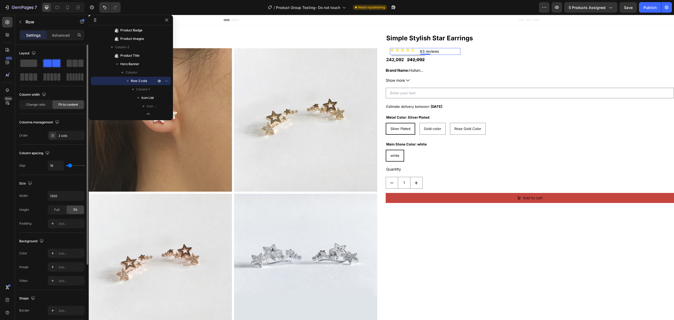
click at [60, 36] on p "Advanced" at bounding box center [61, 35] width 18 height 6
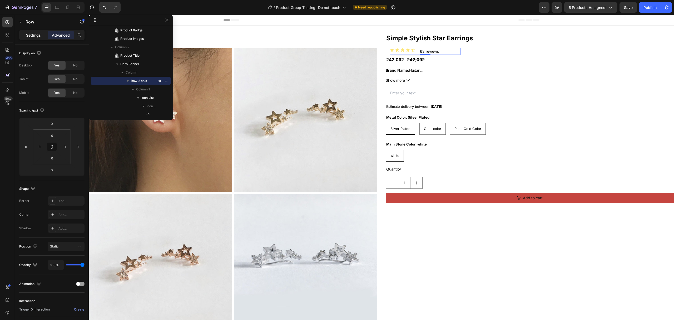
click at [36, 38] on div "Settings" at bounding box center [33, 35] width 26 height 8
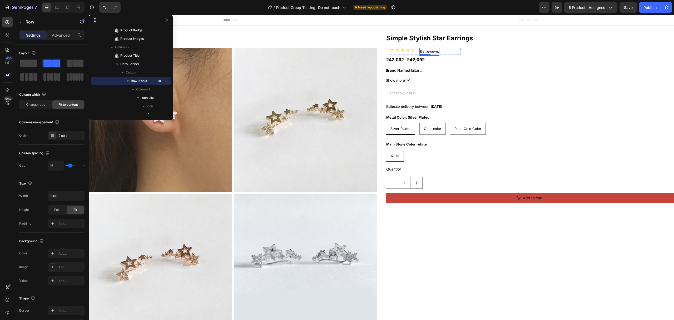
click at [428, 53] on p "63 reviews" at bounding box center [429, 51] width 19 height 6
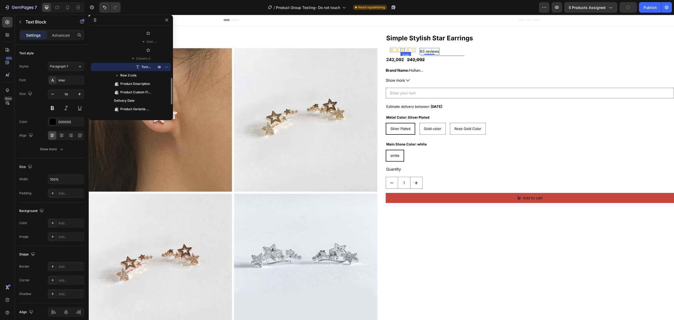
click at [401, 50] on icon at bounding box center [403, 50] width 4 height 4
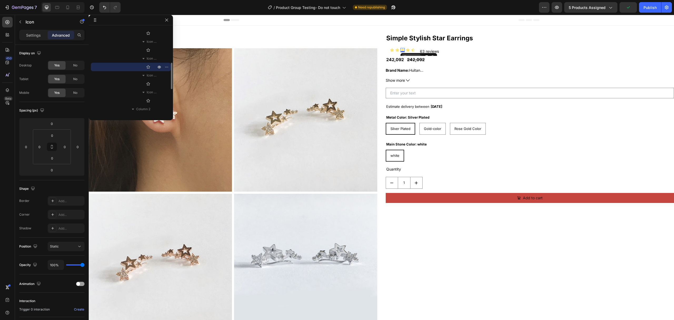
click at [405, 54] on div "Icon" at bounding box center [411, 57] width 19 height 6
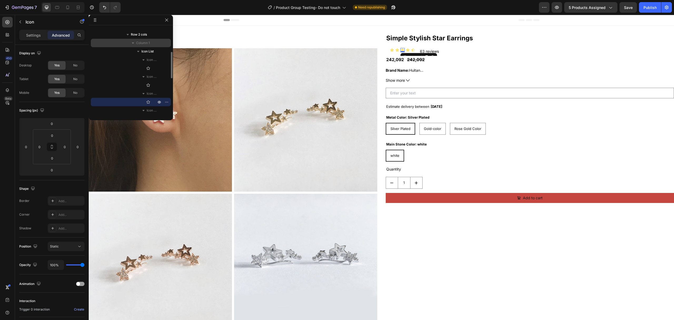
scroll to position [46, 0]
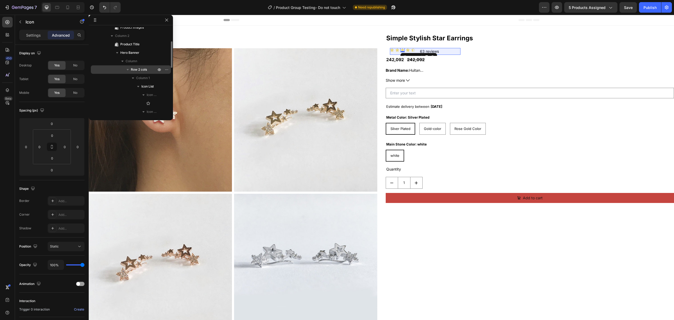
click at [138, 69] on span "Row 2 cols" at bounding box center [139, 69] width 16 height 5
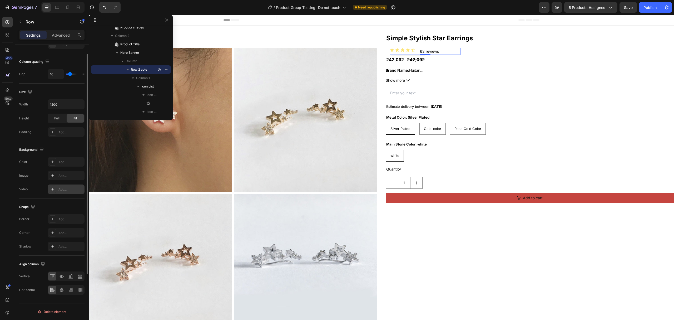
scroll to position [57, 0]
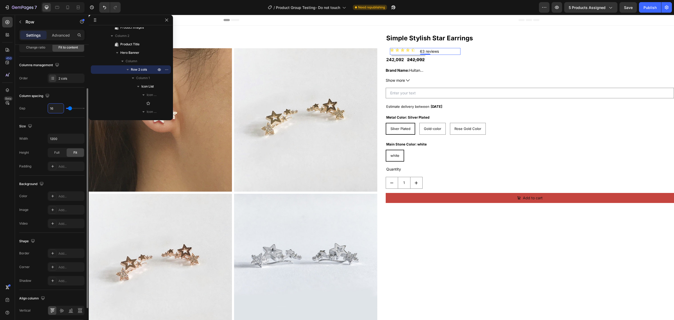
click at [53, 110] on input "16" at bounding box center [56, 108] width 16 height 9
click at [52, 111] on input "16" at bounding box center [56, 108] width 16 height 9
type input "0"
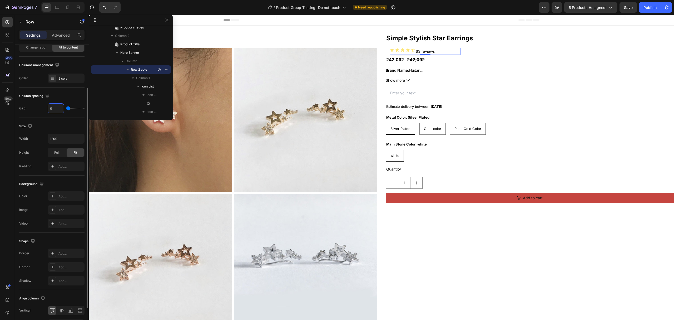
type input "01"
type input "1"
type input "016"
type input "16"
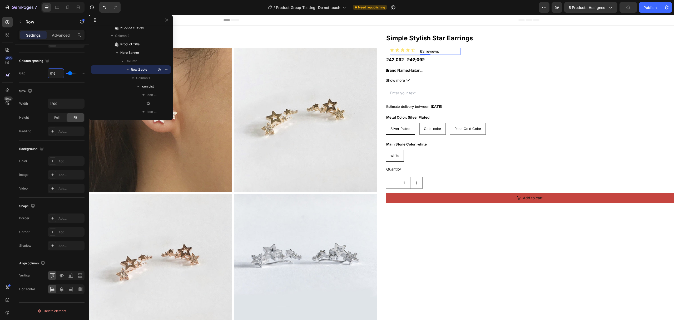
type input "16"
click at [447, 53] on div "Icon Icon Icon Icon Icon Icon List 63 reviews Text Block Row 0" at bounding box center [425, 51] width 71 height 7
click at [426, 50] on p "63 reviews" at bounding box center [429, 51] width 19 height 6
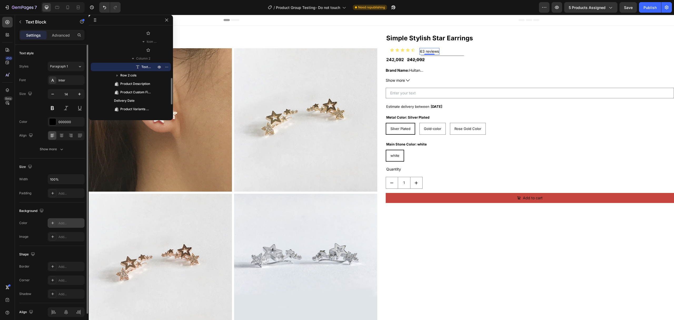
scroll to position [23, 0]
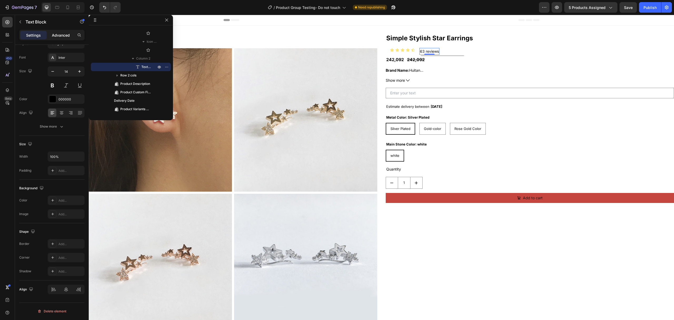
click at [59, 38] on div "Advanced" at bounding box center [61, 35] width 26 height 8
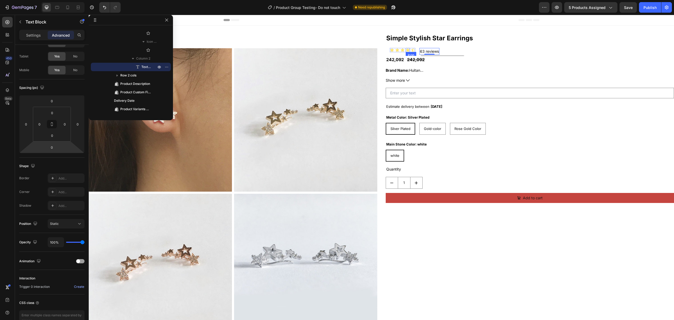
click at [407, 51] on div "Icon" at bounding box center [408, 50] width 4 height 4
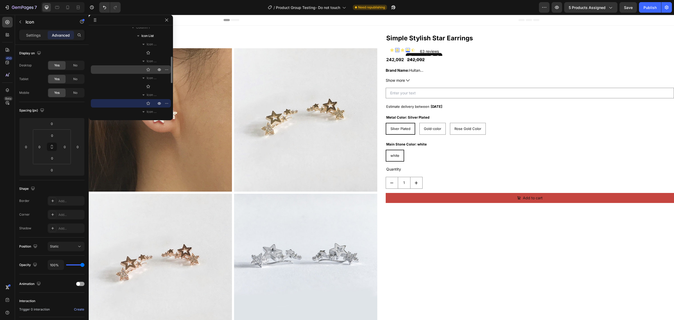
scroll to position [62, 0]
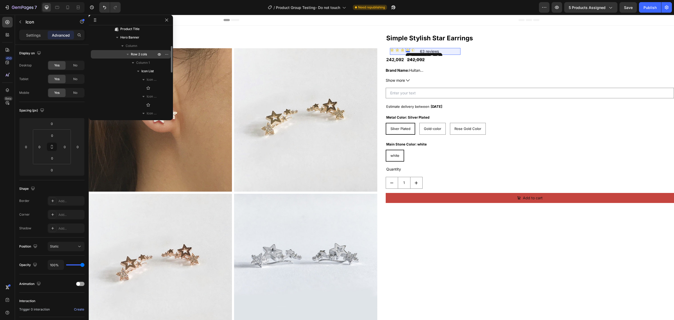
click at [143, 52] on span "Row 2 cols" at bounding box center [139, 54] width 16 height 5
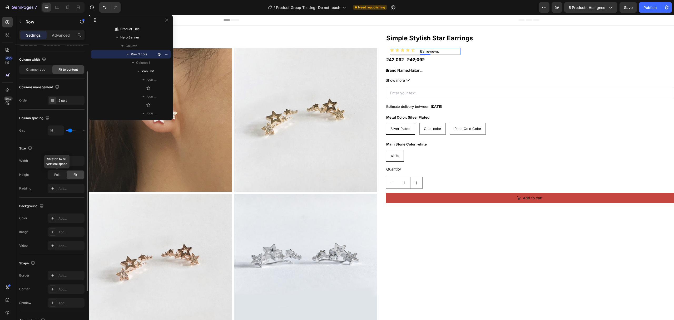
scroll to position [0, 0]
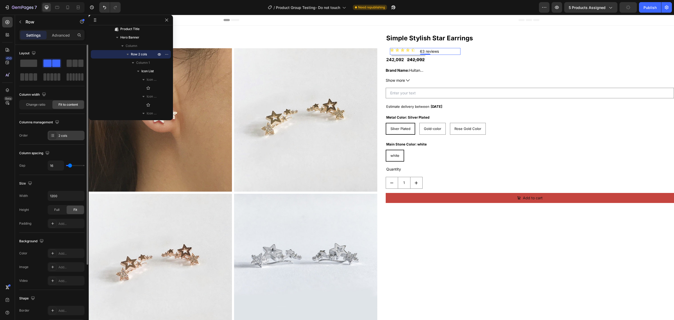
click at [65, 139] on div "2 cols" at bounding box center [66, 135] width 37 height 9
click at [51, 213] on div "Full" at bounding box center [56, 209] width 17 height 8
click at [78, 213] on div "Fit" at bounding box center [75, 209] width 17 height 8
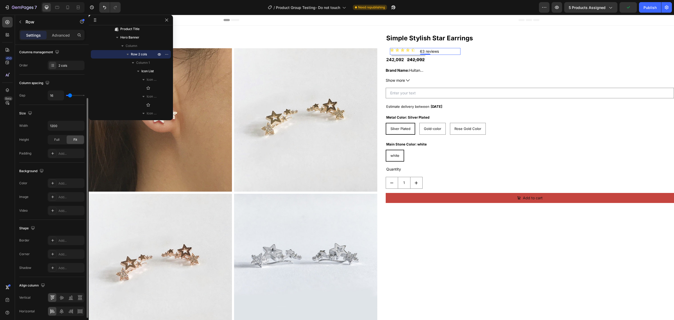
scroll to position [92, 0]
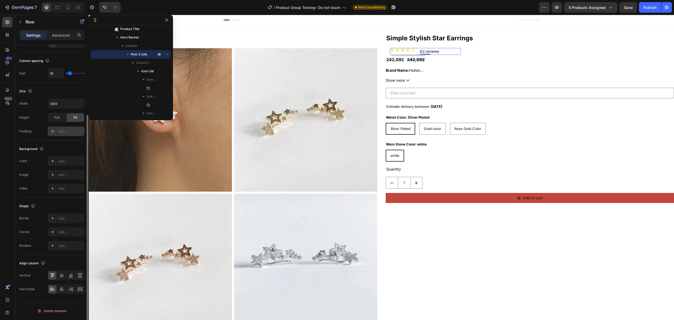
click at [53, 129] on div at bounding box center [52, 131] width 7 height 7
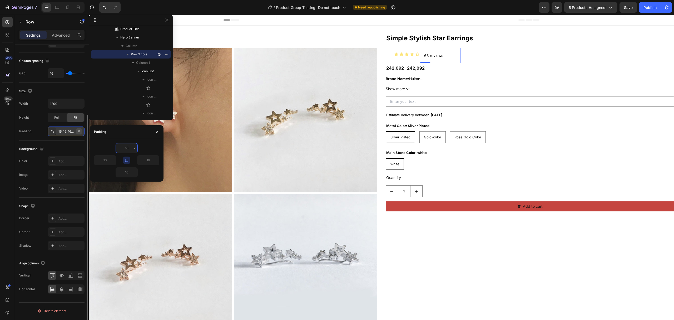
click at [79, 131] on icon "button" at bounding box center [79, 131] width 4 height 4
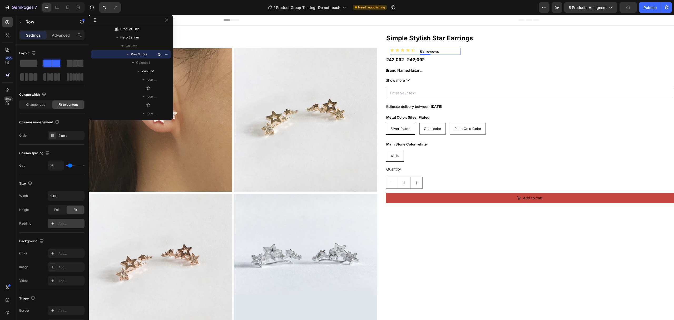
scroll to position [27, 0]
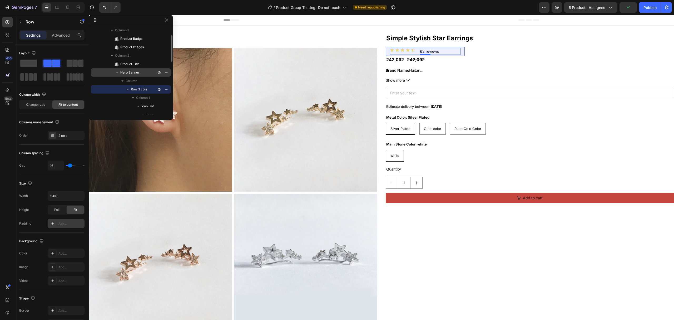
click at [130, 72] on span "Hero Banner" at bounding box center [129, 72] width 19 height 5
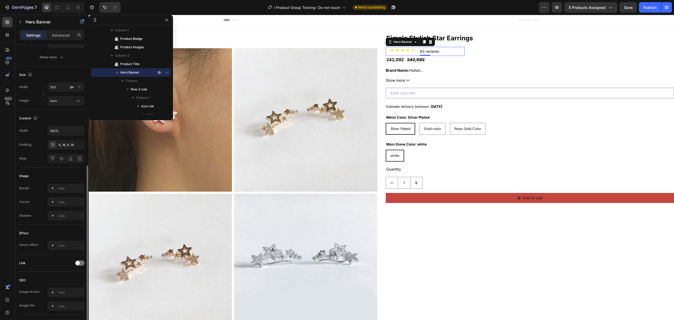
scroll to position [121, 0]
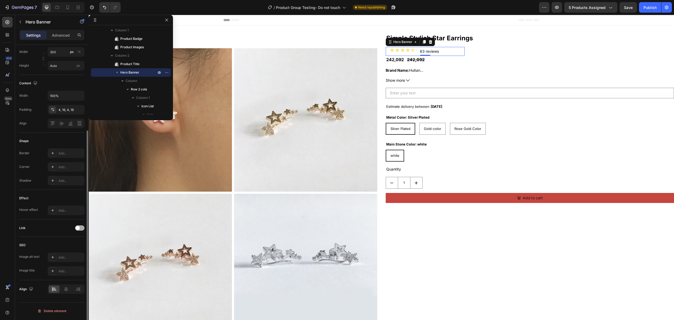
click at [77, 230] on span at bounding box center [78, 228] width 4 height 4
click at [61, 242] on span "Open page" at bounding box center [58, 241] width 16 height 4
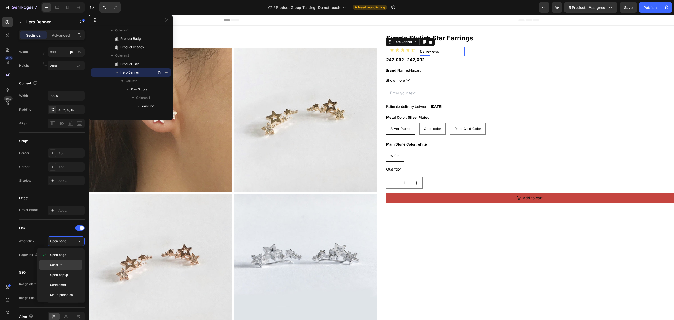
click at [73, 267] on p "Scroll to" at bounding box center [65, 264] width 30 height 5
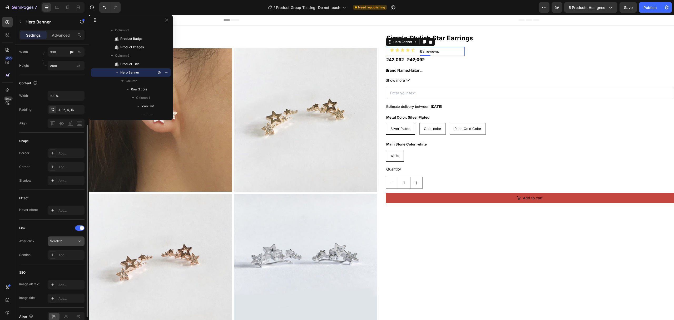
click at [78, 242] on icon at bounding box center [79, 240] width 5 height 5
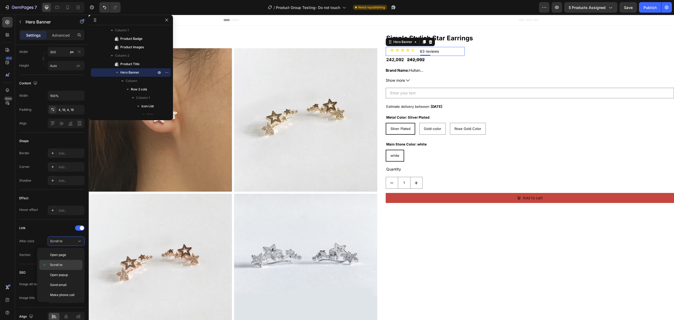
click at [72, 264] on p "Scroll to" at bounding box center [65, 264] width 30 height 5
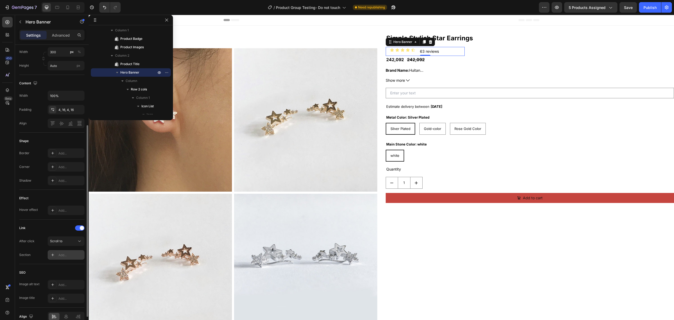
click at [57, 253] on div "Add..." at bounding box center [66, 254] width 37 height 9
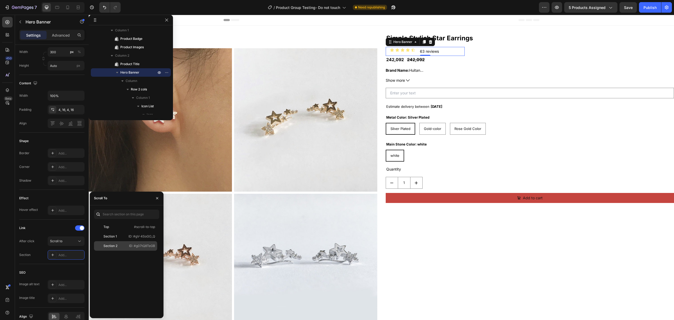
click at [118, 243] on div "Section 2" at bounding box center [111, 245] width 31 height 5
click at [650, 9] on div "Publish" at bounding box center [650, 8] width 13 height 6
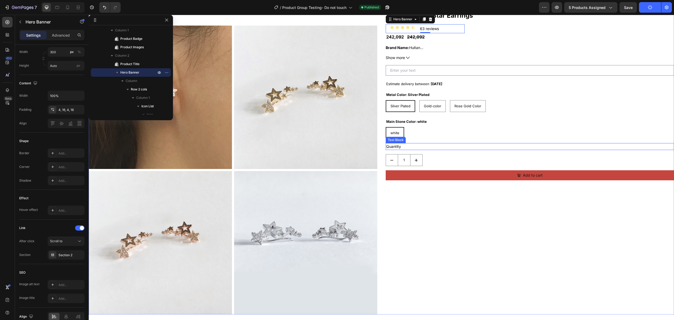
scroll to position [35, 0]
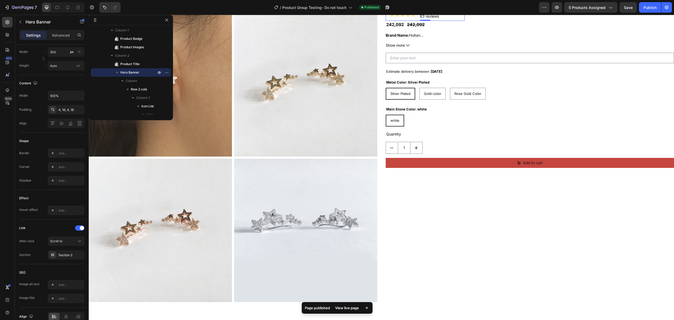
click at [351, 307] on div "View live page" at bounding box center [347, 307] width 30 height 7
click at [385, 8] on button "button" at bounding box center [387, 7] width 11 height 11
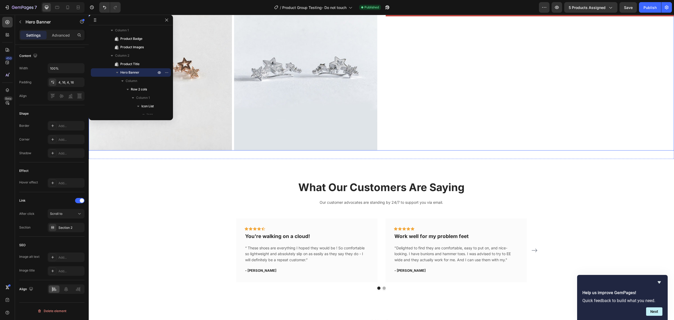
scroll to position [211, 0]
